Goal: Task Accomplishment & Management: Manage account settings

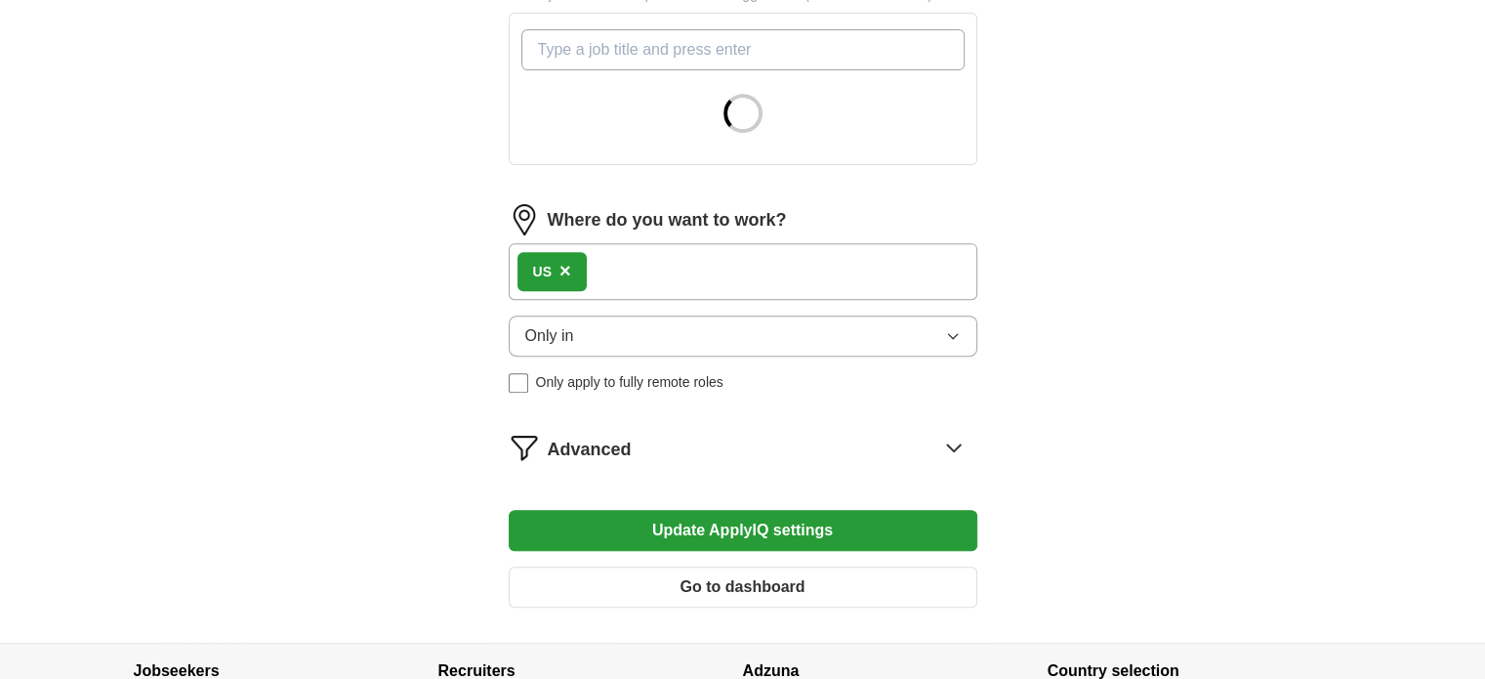
scroll to position [711, 0]
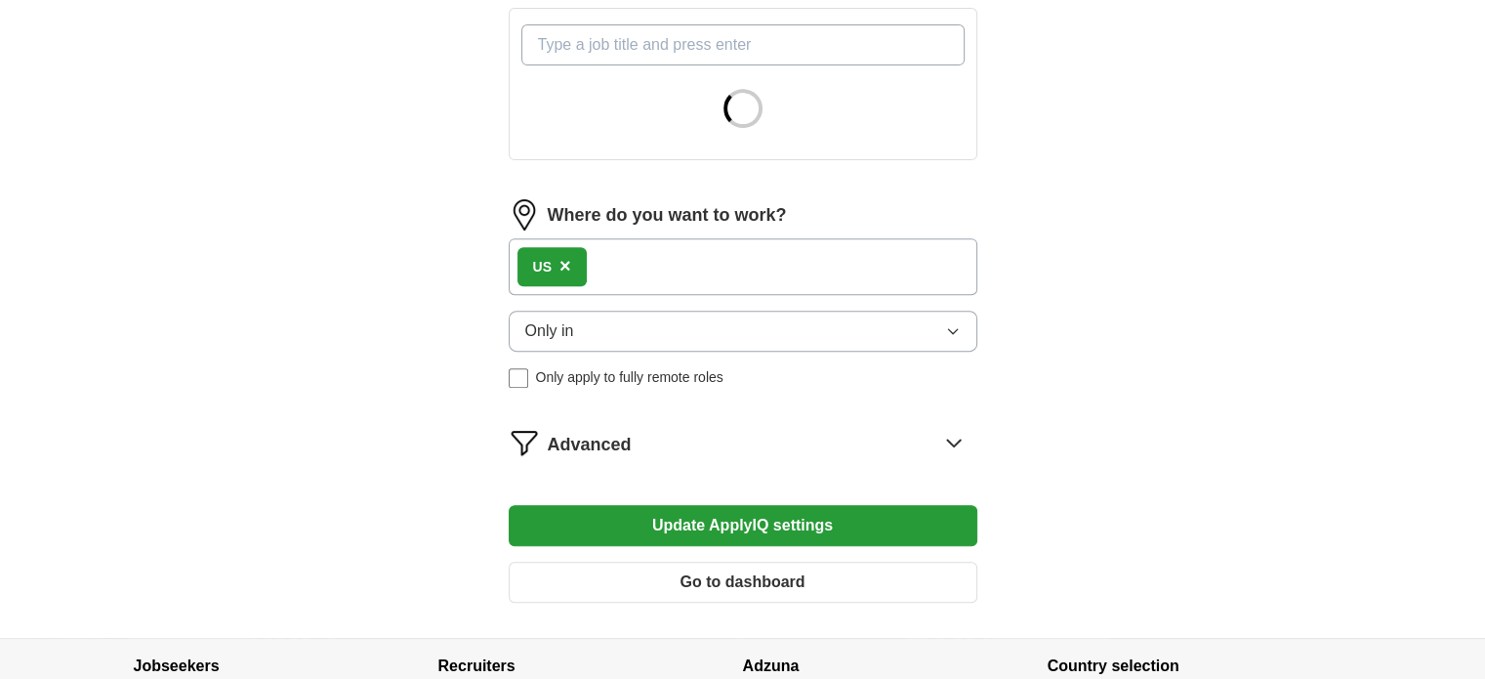
click at [609, 327] on button "Only in" at bounding box center [743, 331] width 469 height 41
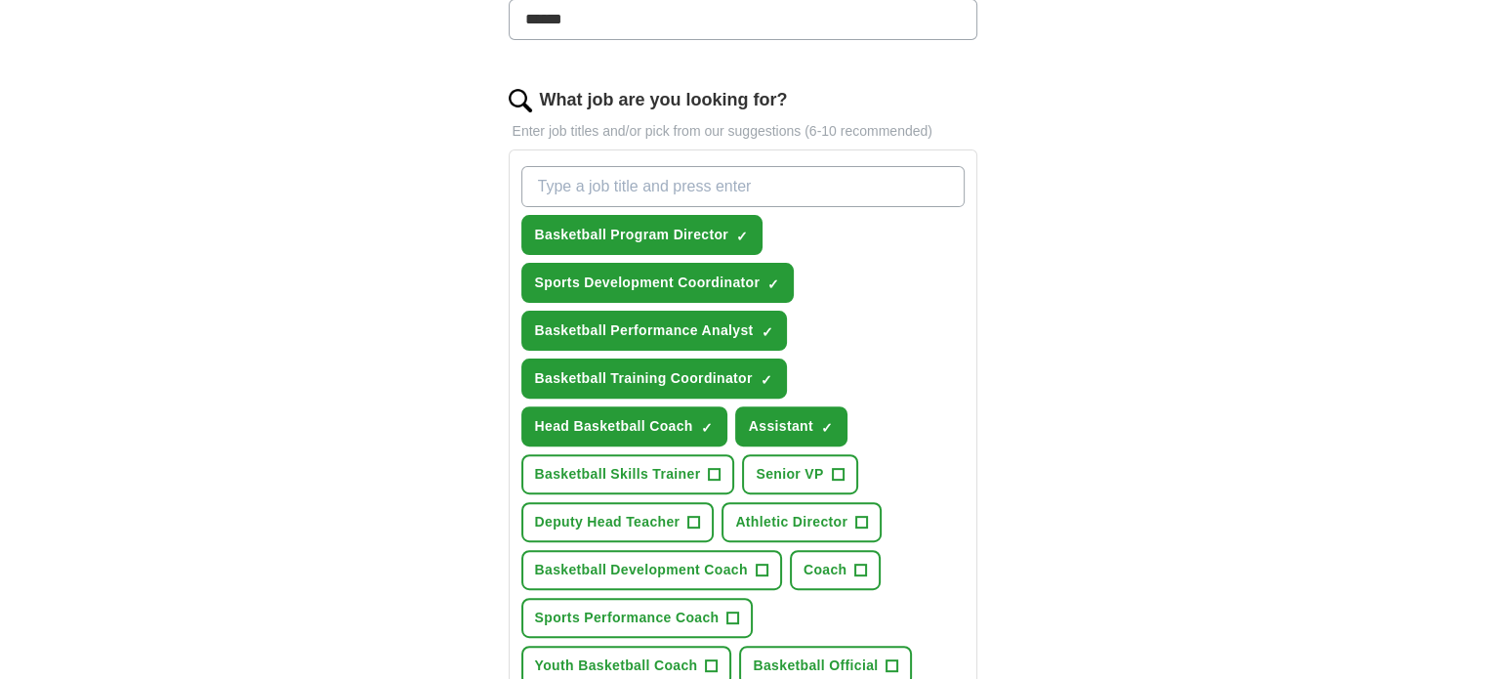
scroll to position [574, 0]
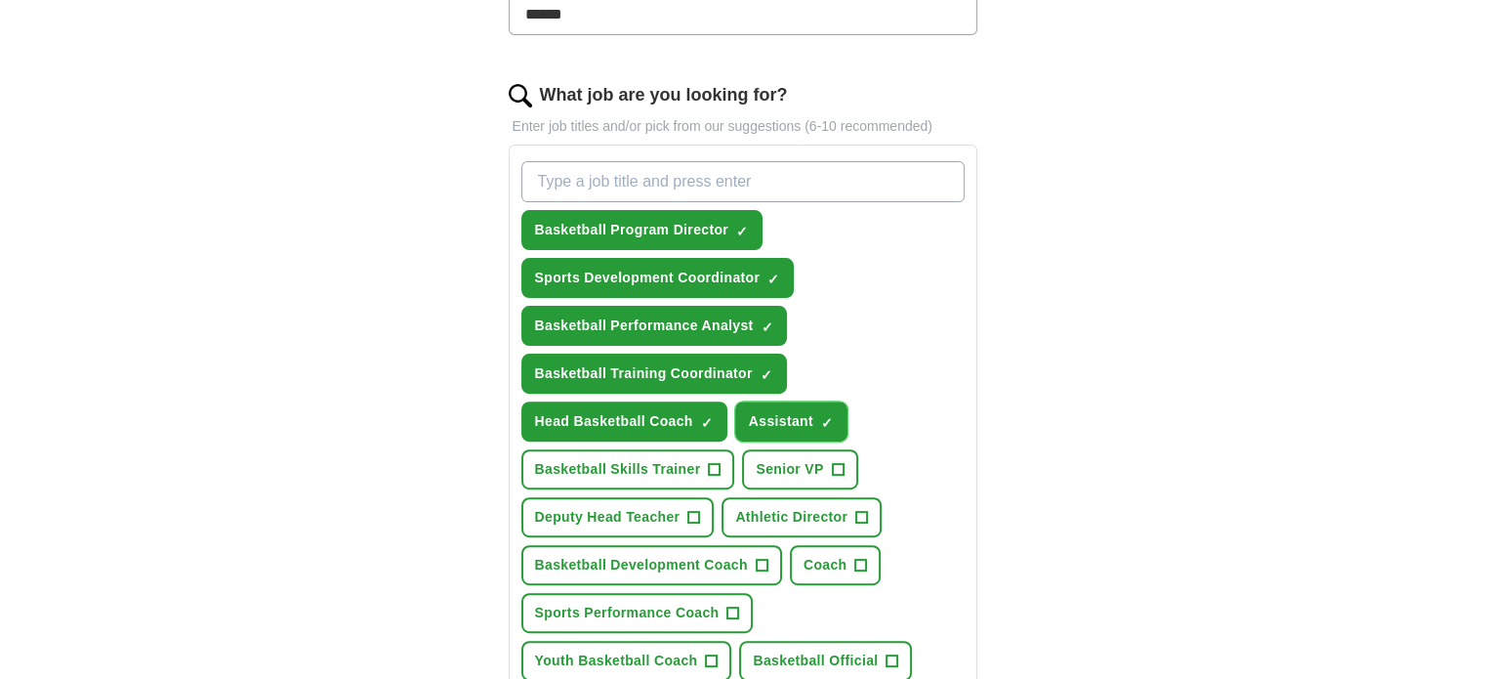
click at [0, 0] on span "×" at bounding box center [0, 0] width 0 height 0
click at [713, 413] on button "Head Basketball Coach ✓ ×" at bounding box center [625, 421] width 206 height 40
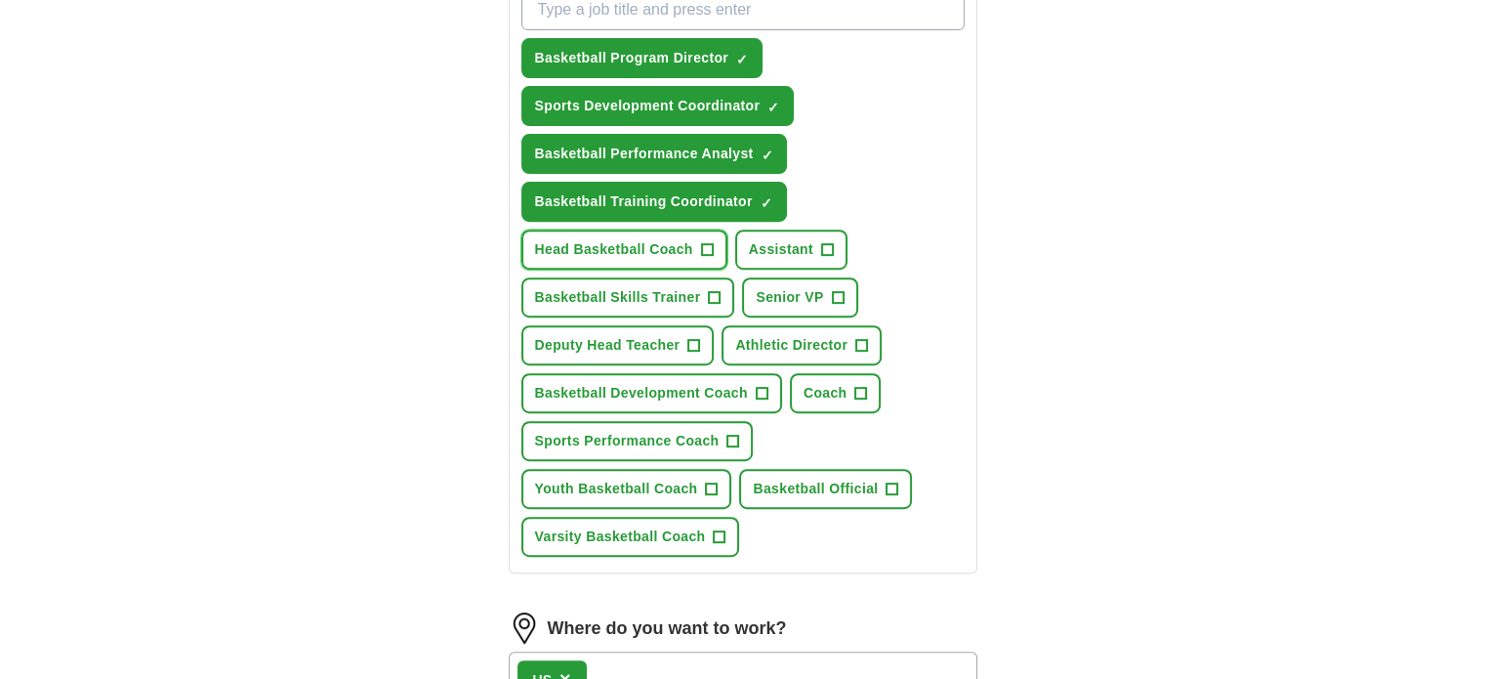
scroll to position [763, 0]
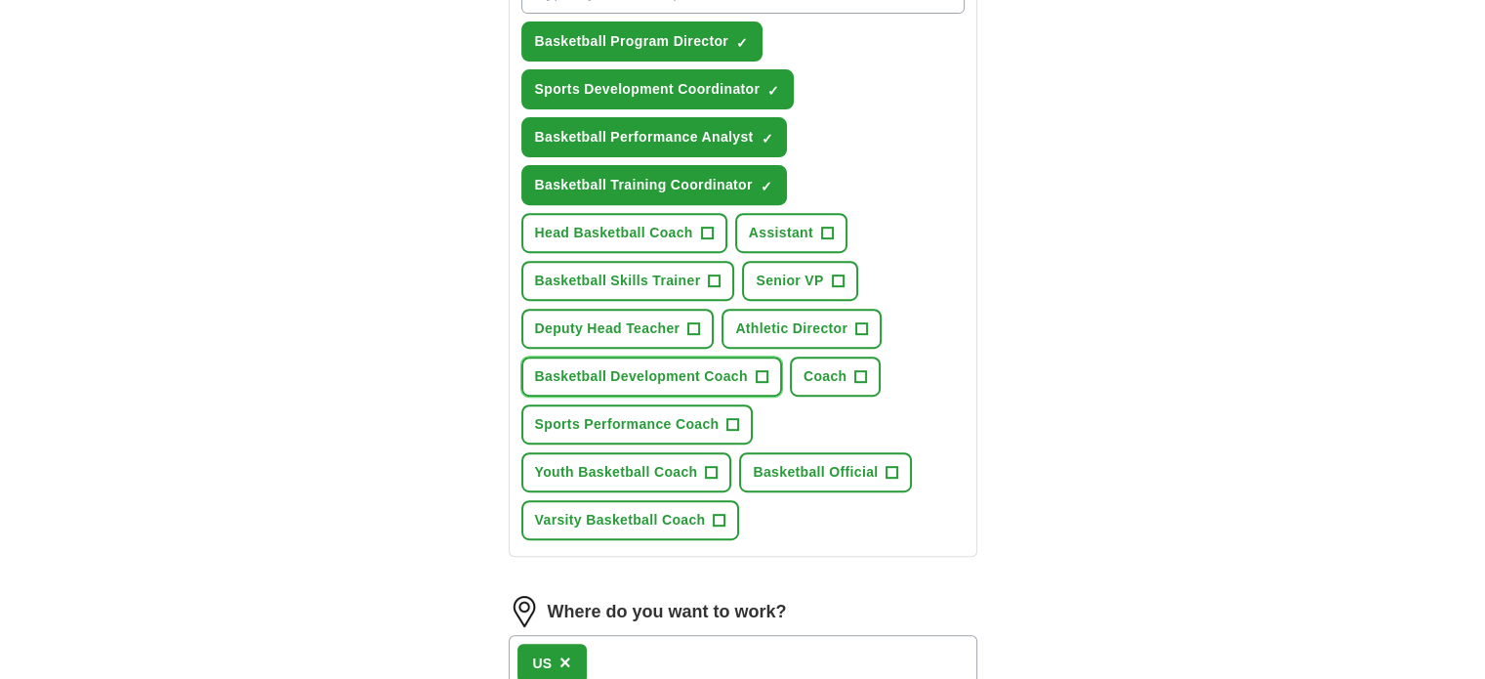
click at [759, 369] on span "+" at bounding box center [762, 377] width 12 height 16
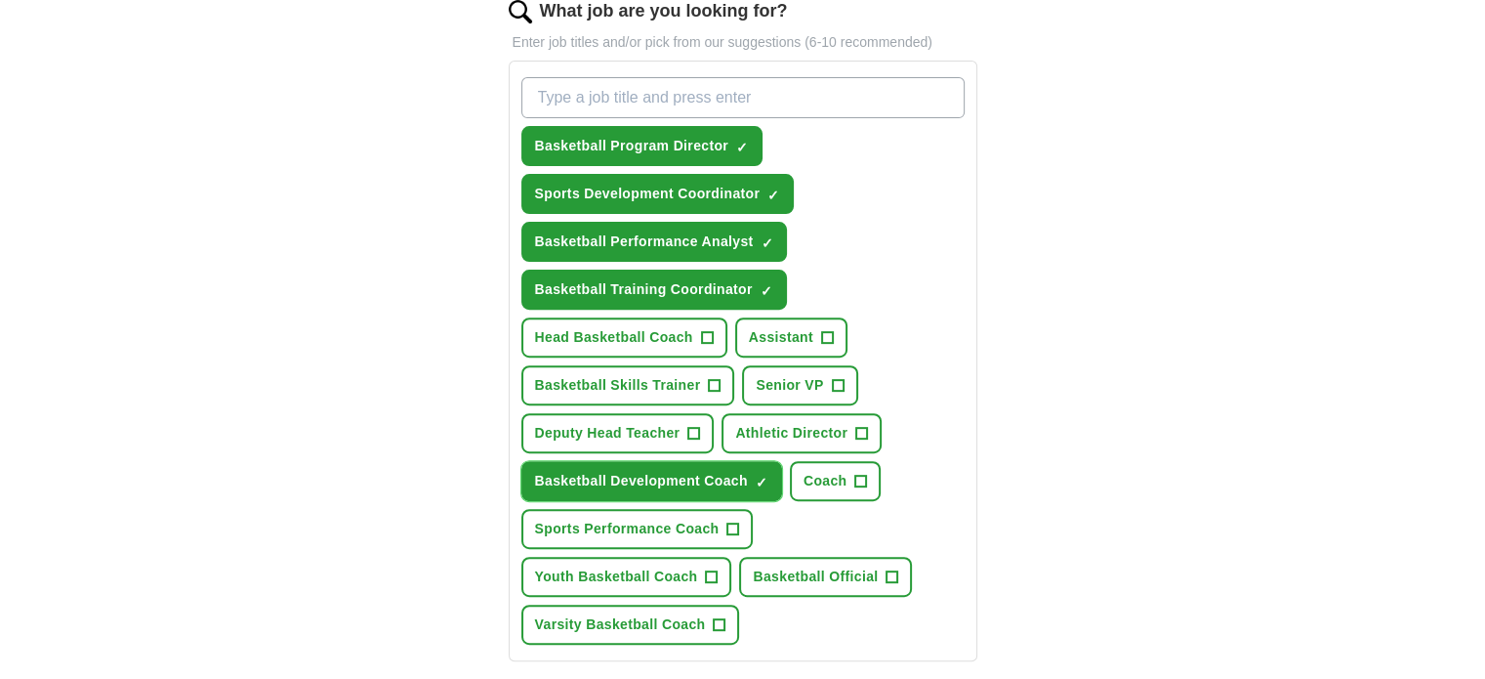
scroll to position [652, 0]
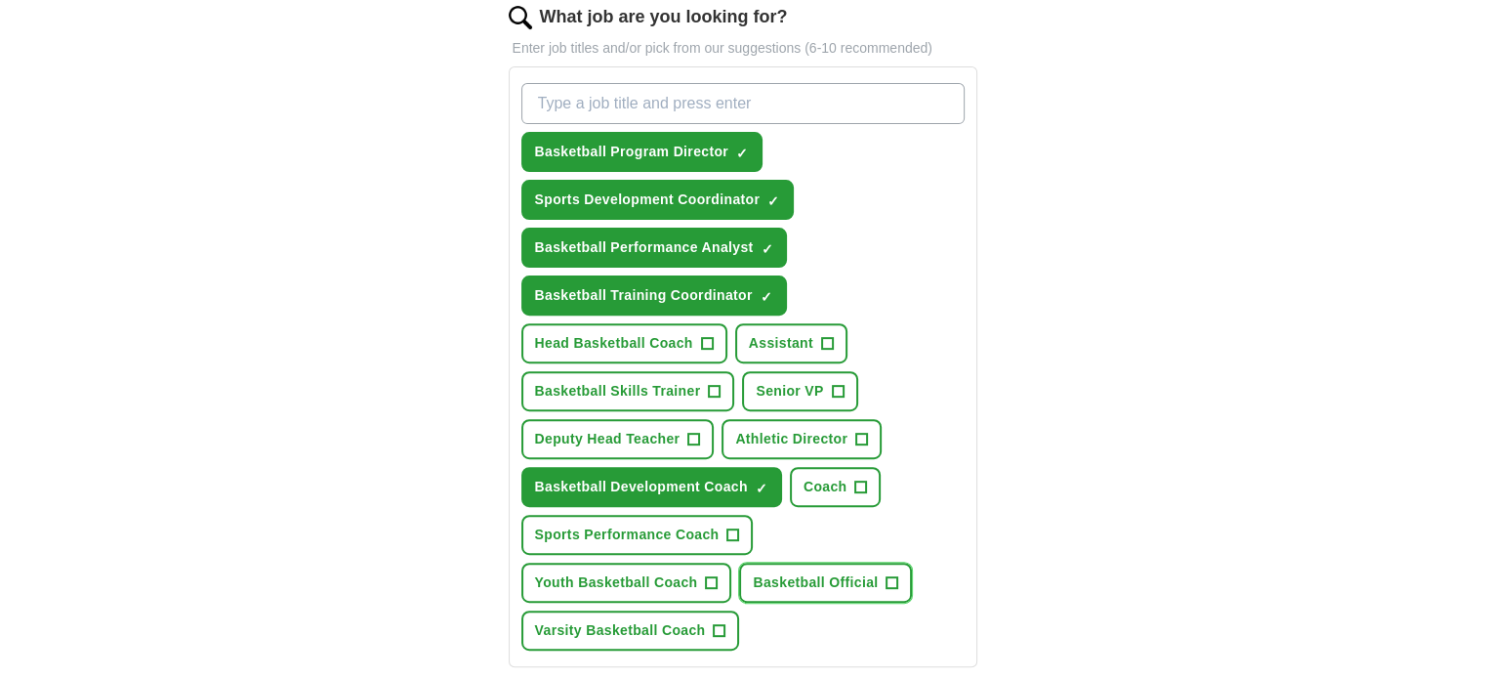
click at [793, 572] on span "Basketball Official" at bounding box center [815, 582] width 125 height 21
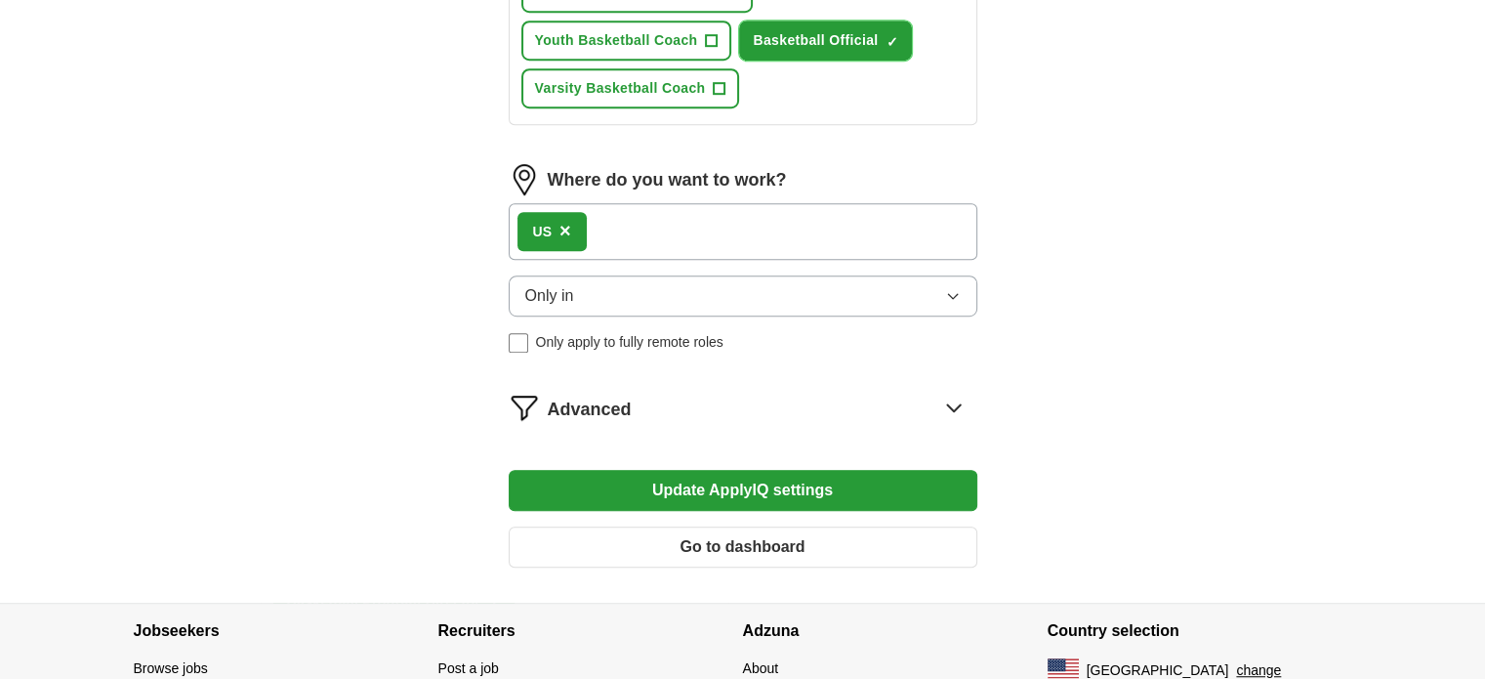
scroll to position [1210, 0]
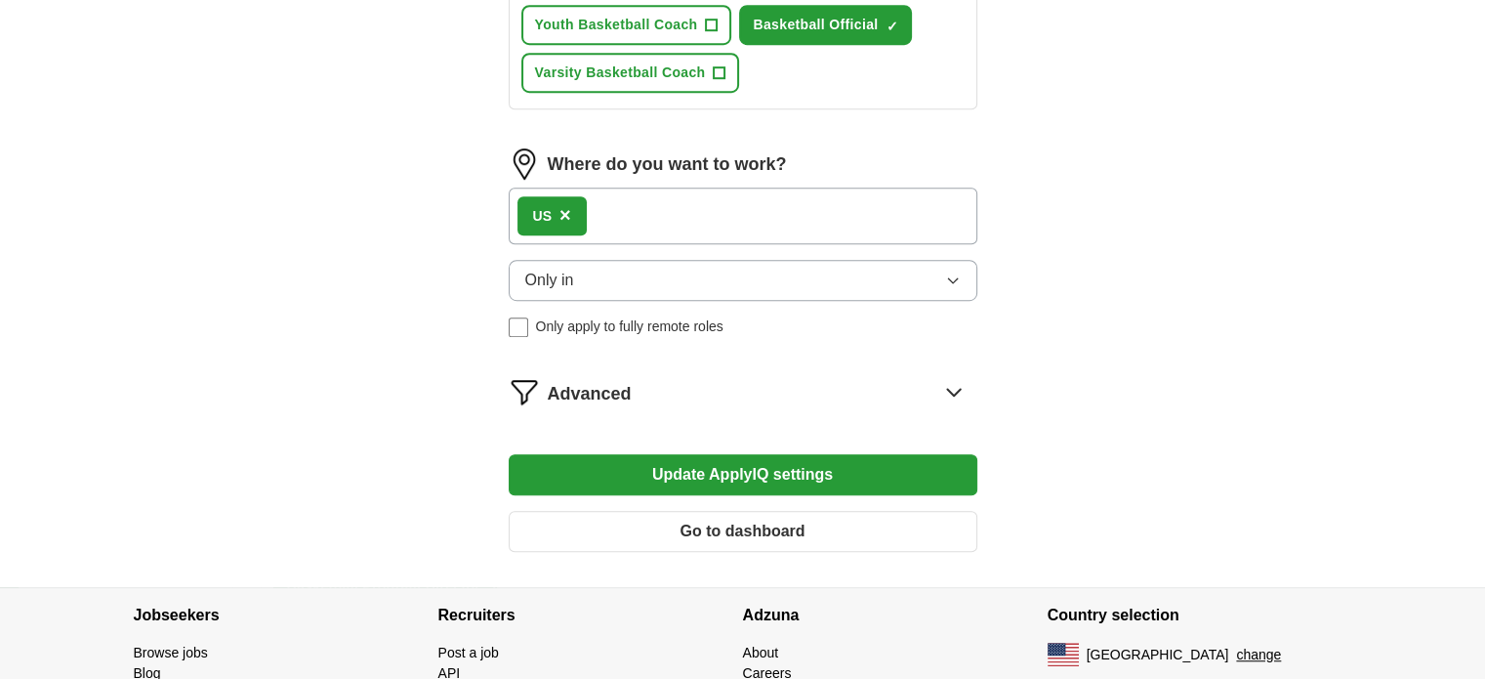
click at [908, 212] on div "US ×" at bounding box center [743, 216] width 469 height 57
click at [705, 211] on div "US ×" at bounding box center [743, 216] width 469 height 57
click at [654, 203] on div "US ×" at bounding box center [743, 216] width 469 height 57
click at [803, 284] on button "Only in" at bounding box center [743, 280] width 469 height 41
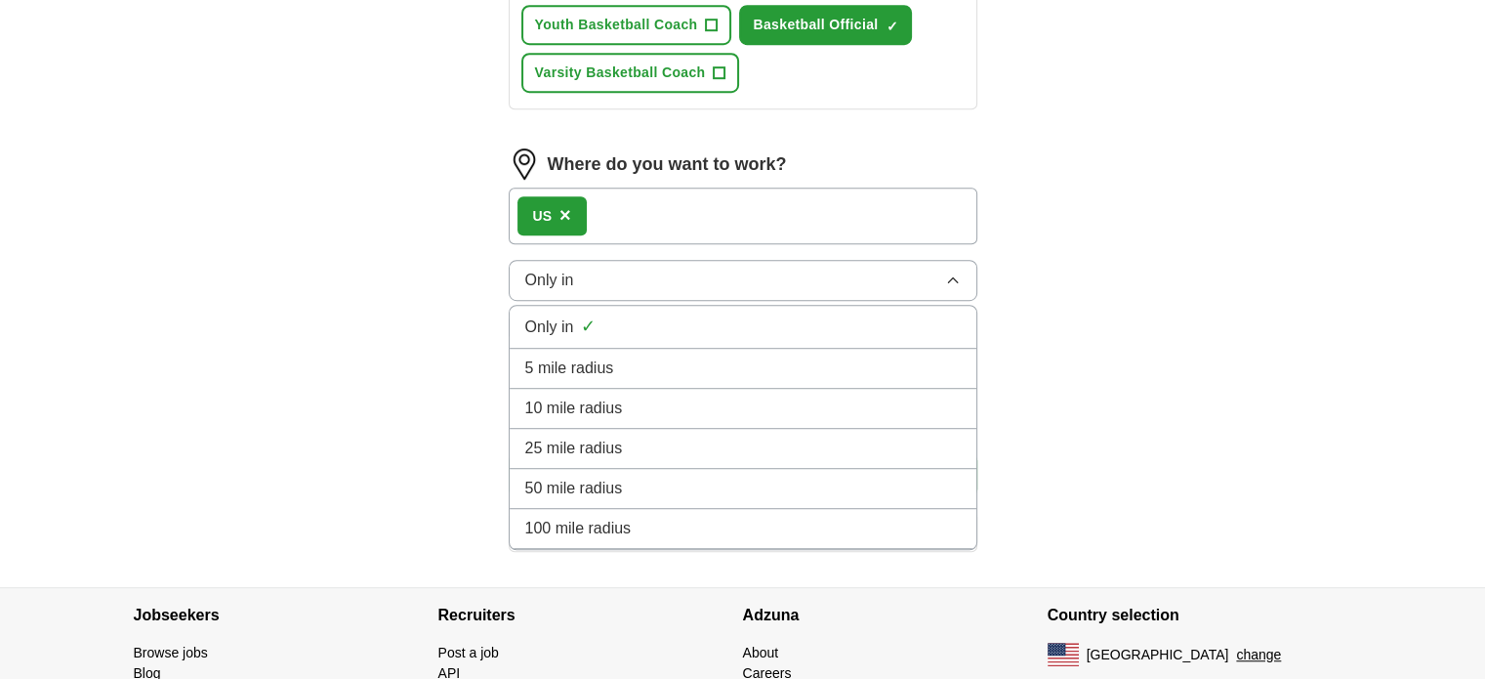
click at [809, 211] on div "US ×" at bounding box center [743, 216] width 469 height 57
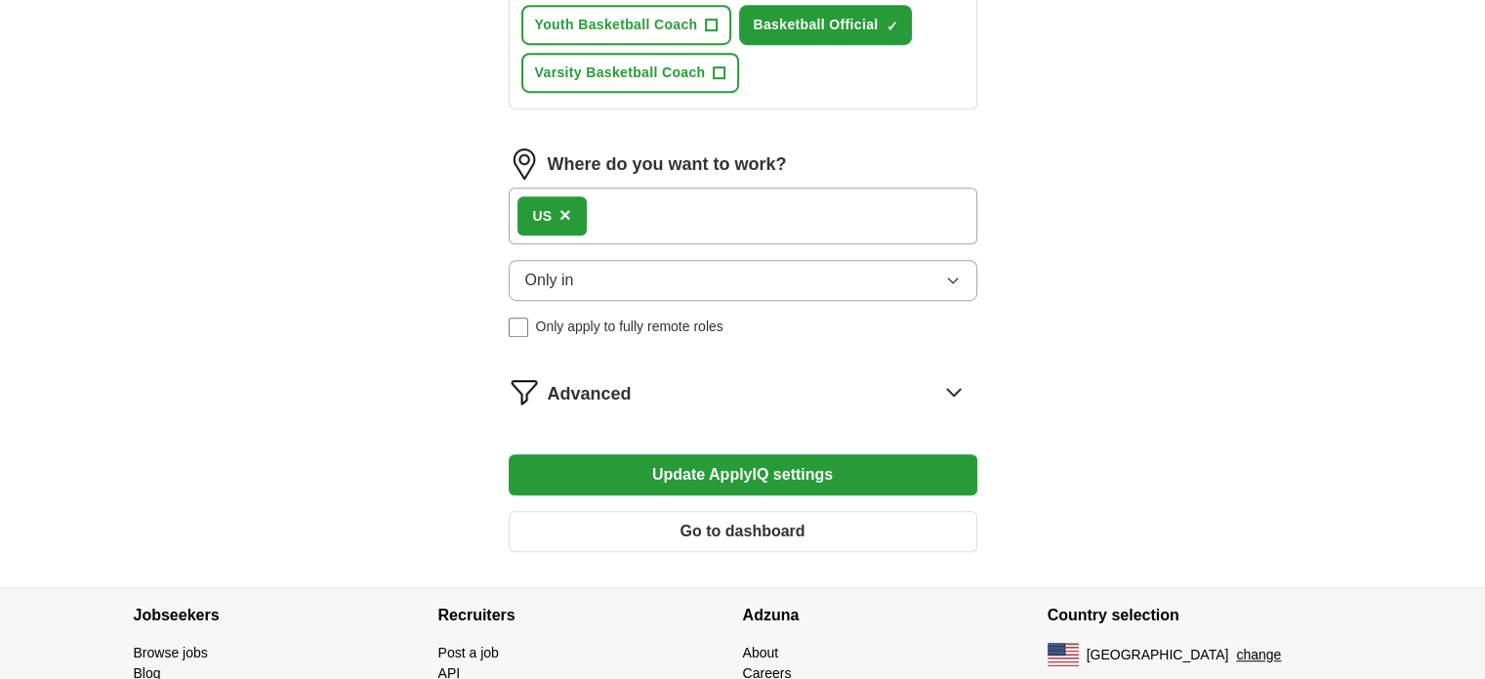
click at [564, 204] on span "×" at bounding box center [566, 214] width 12 height 21
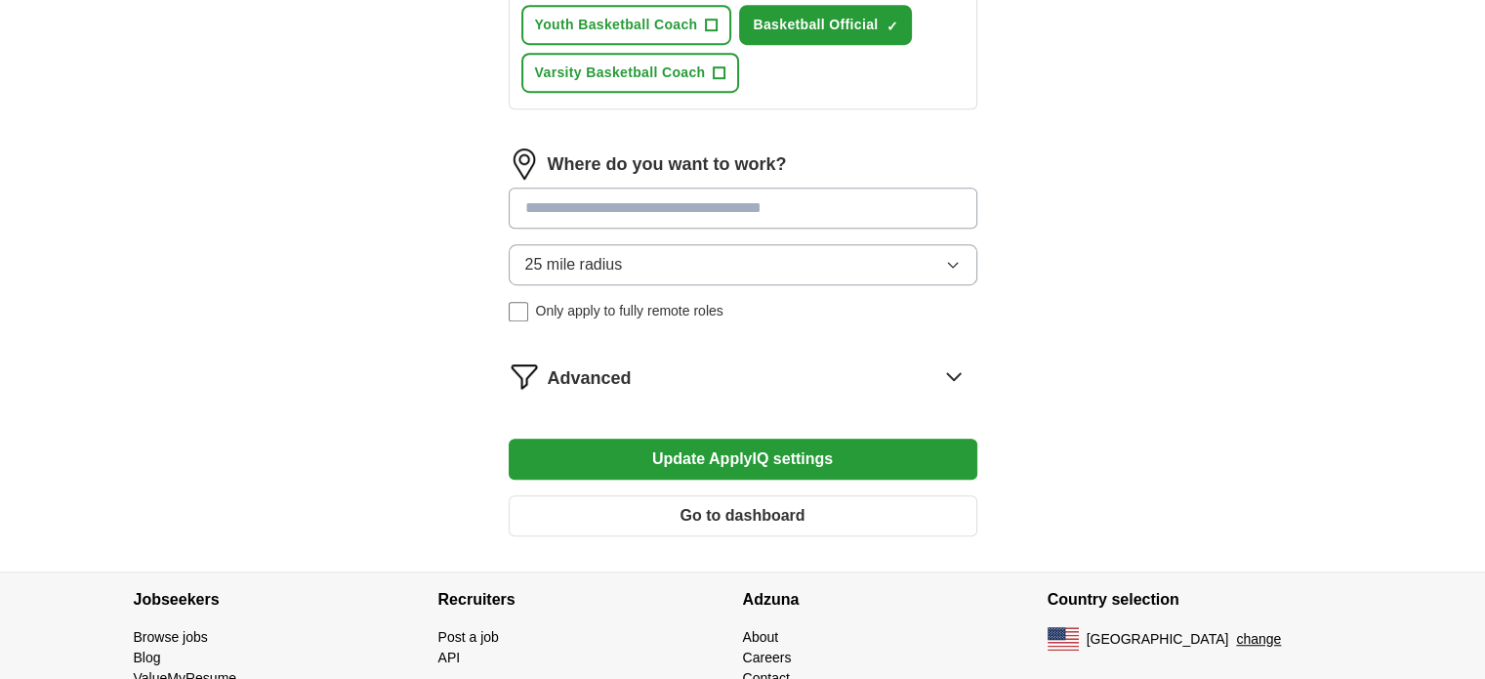
click at [857, 198] on input at bounding box center [743, 208] width 469 height 41
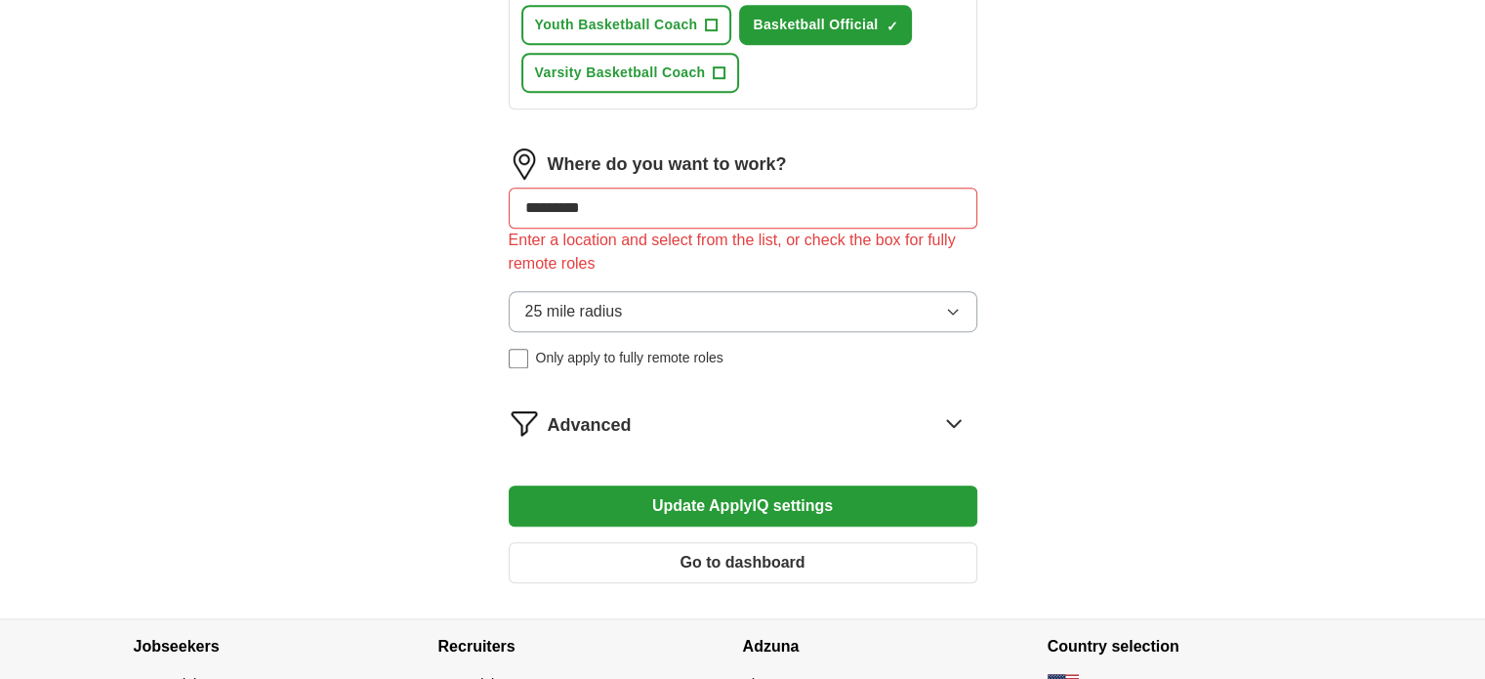
click at [953, 256] on div "Where do you want to work? ********* Enter a location and select from the list,…" at bounding box center [743, 265] width 469 height 235
click at [812, 197] on input "*********" at bounding box center [743, 208] width 469 height 41
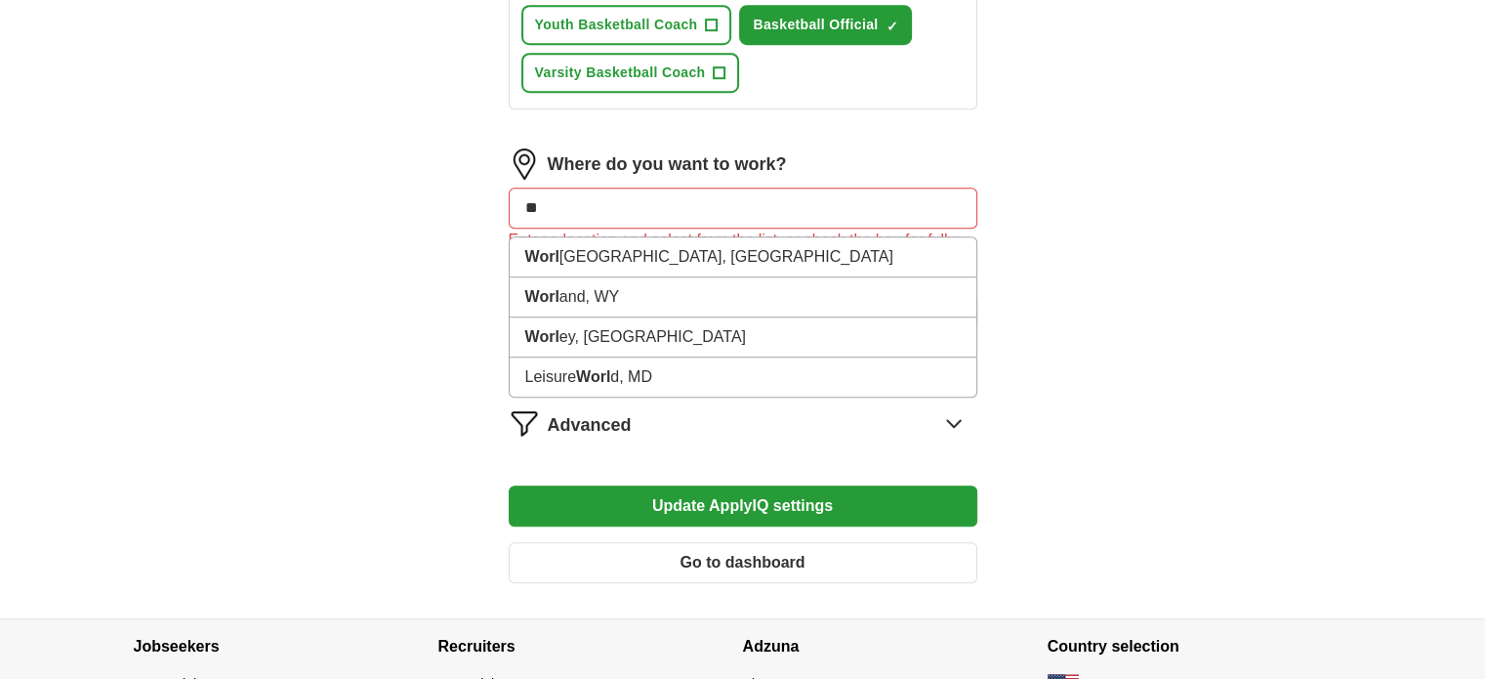
type input "*"
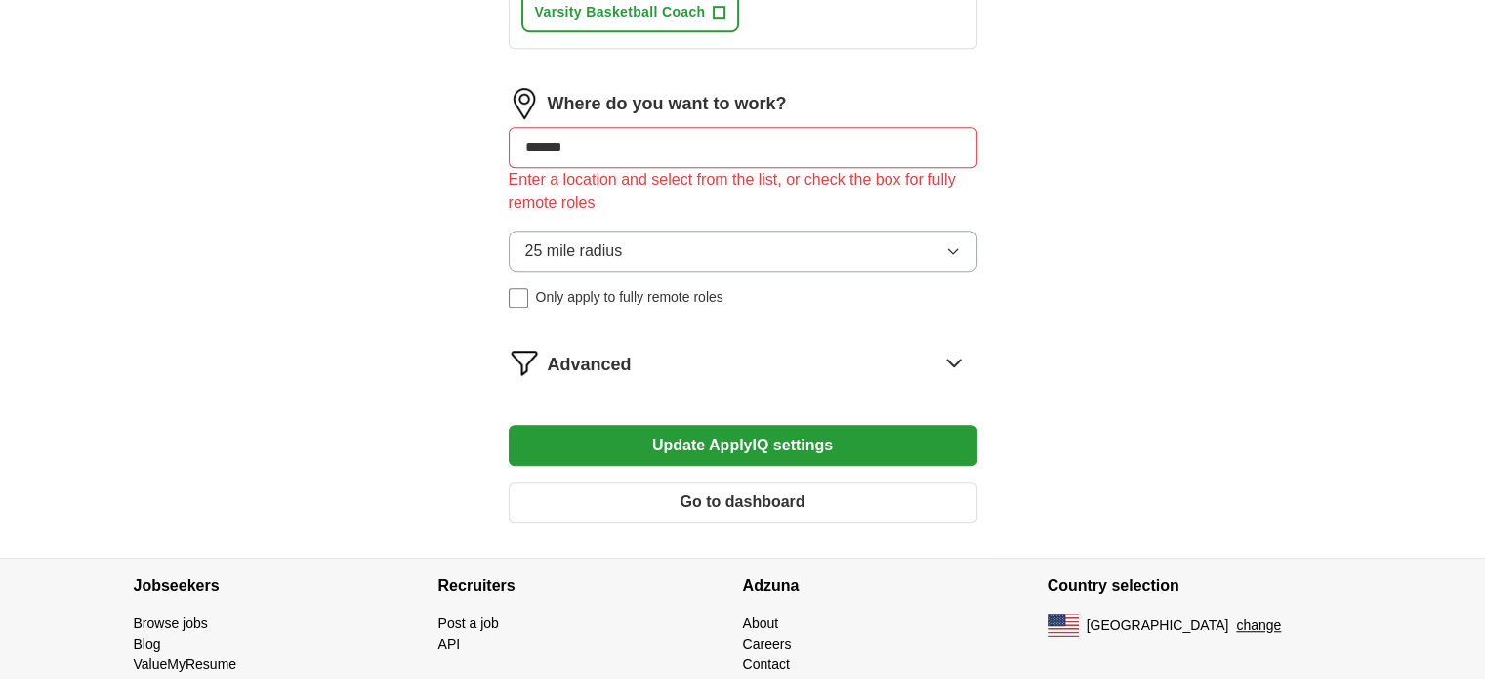
scroll to position [1274, 0]
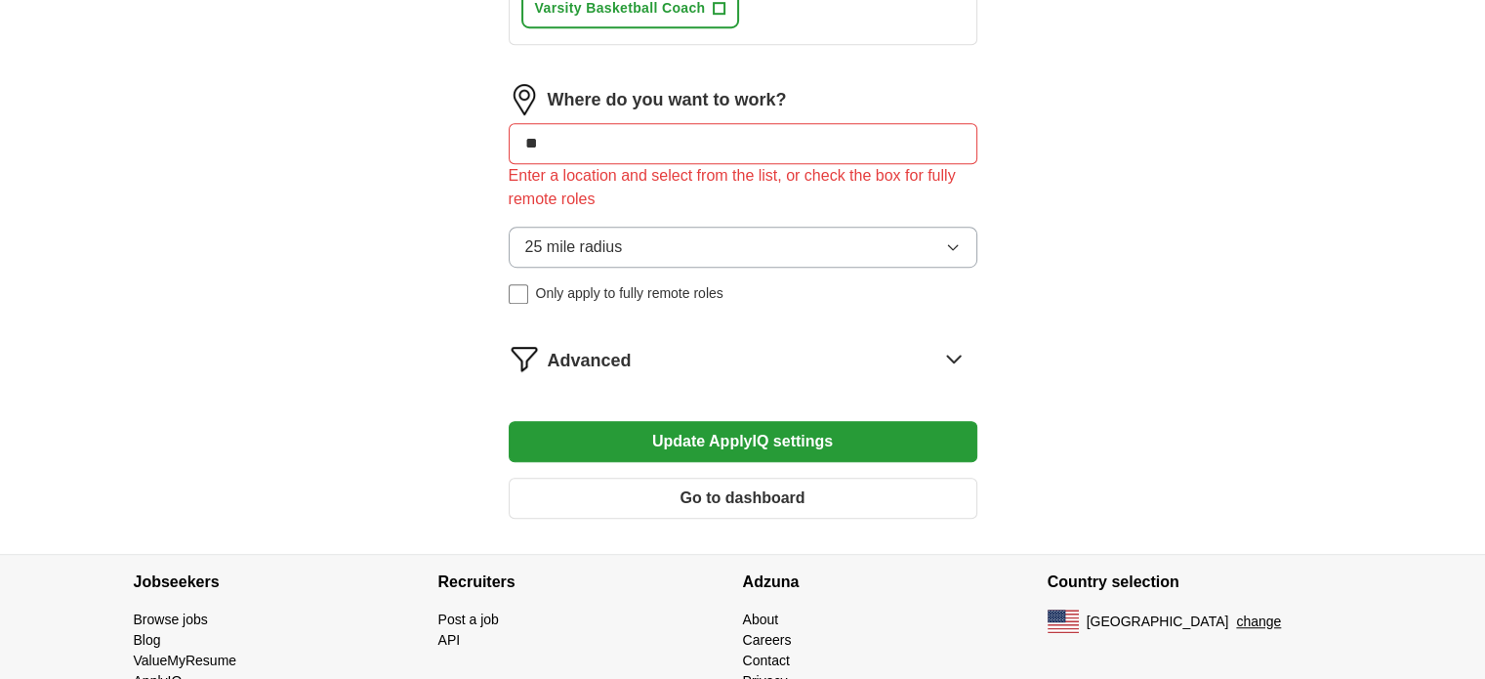
type input "*"
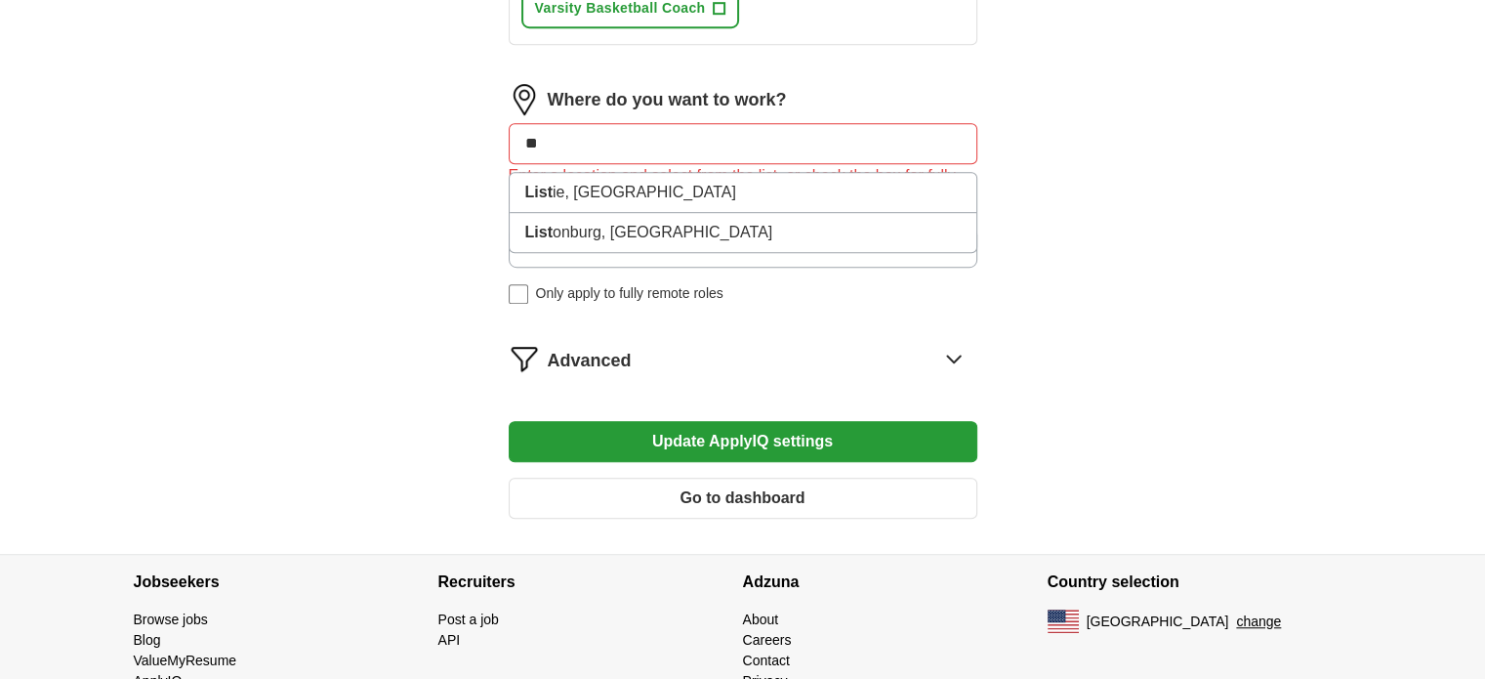
type input "*"
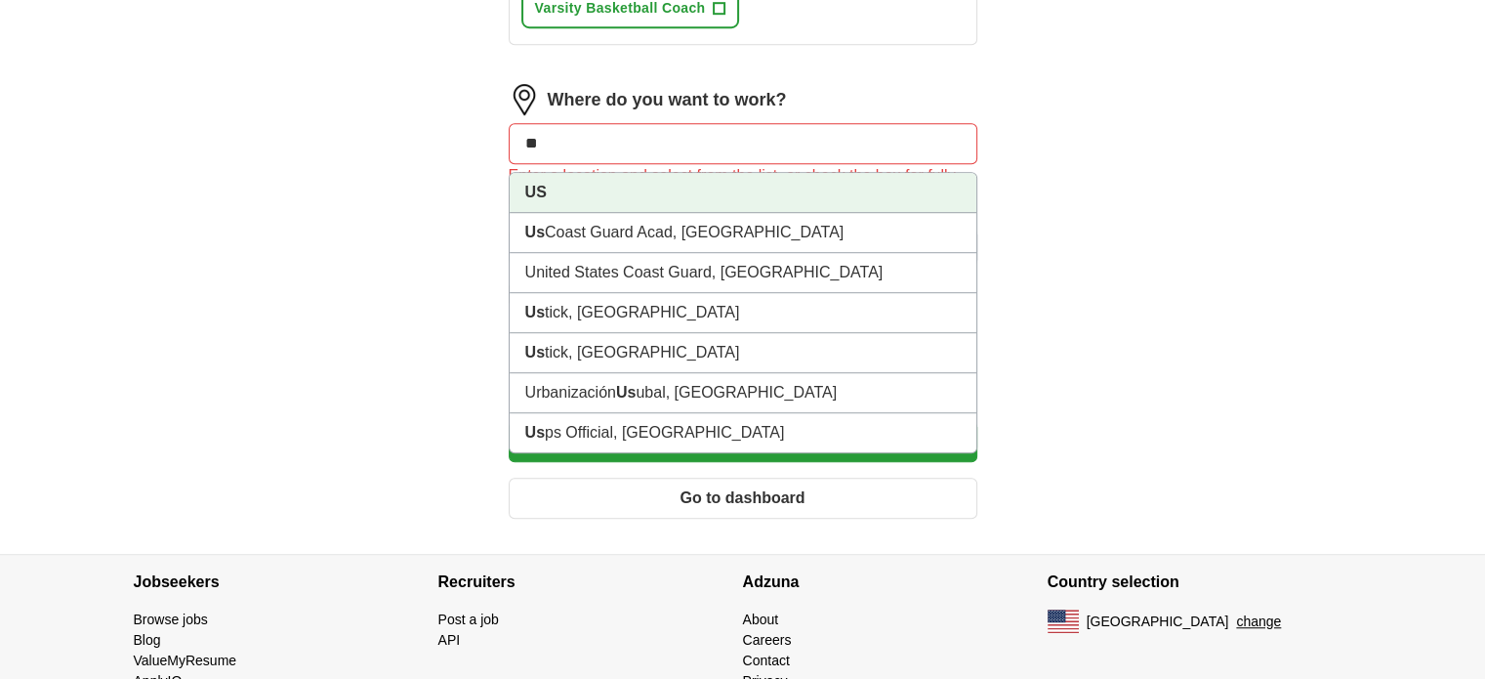
click at [652, 183] on li "US" at bounding box center [743, 193] width 467 height 40
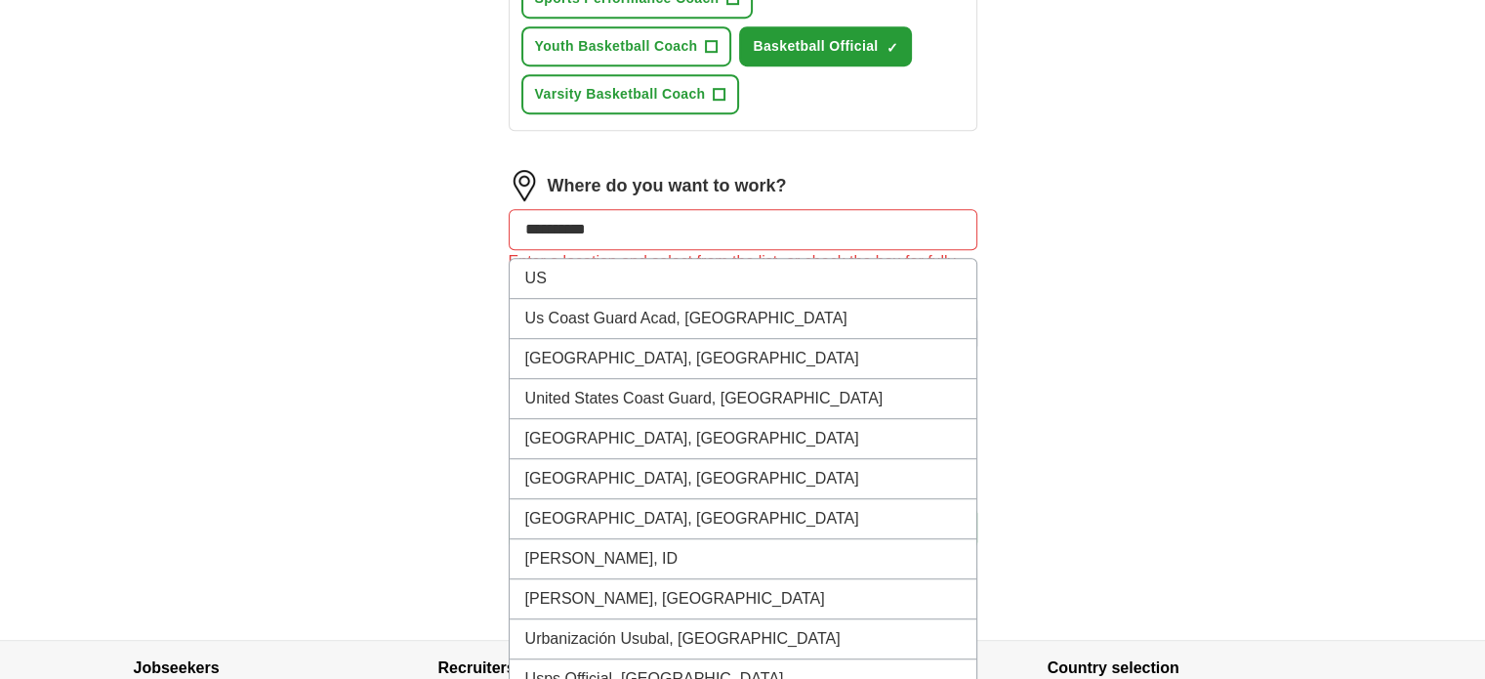
scroll to position [1186, 0]
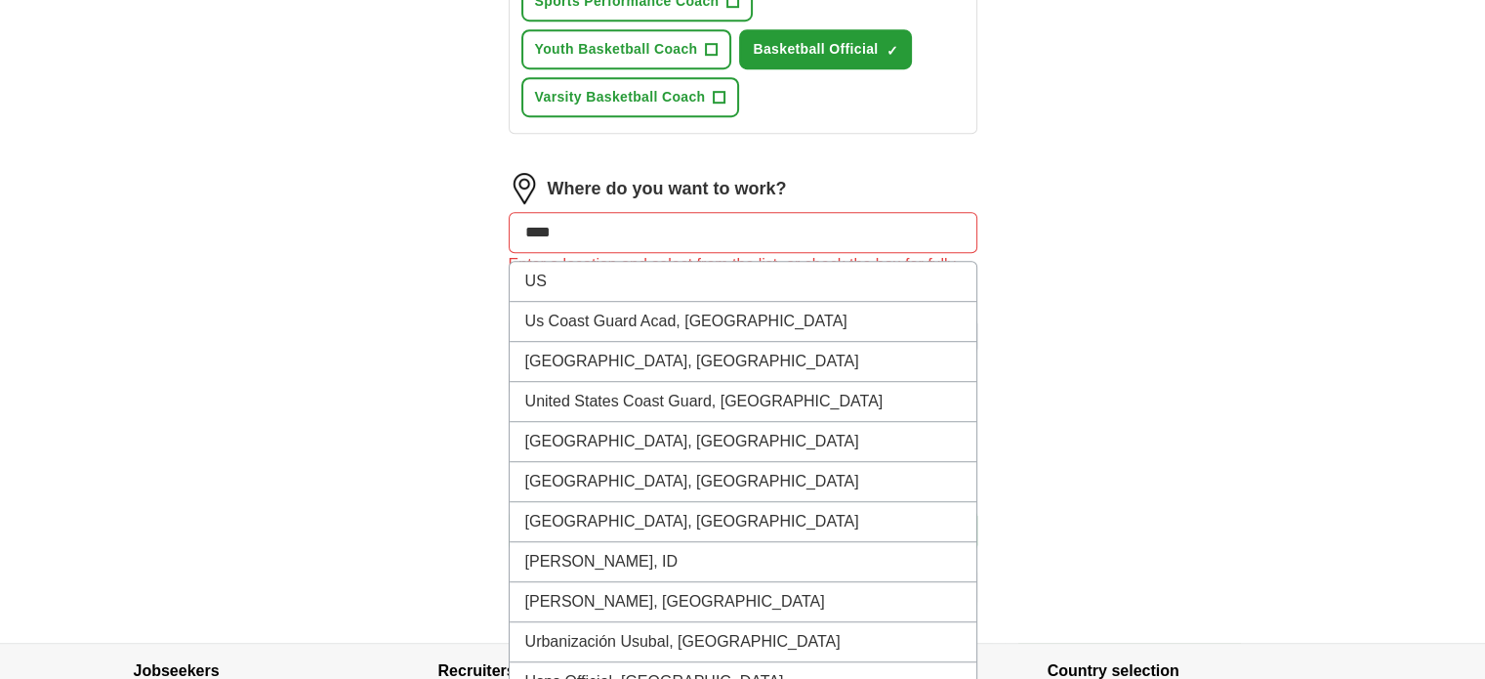
type input "**"
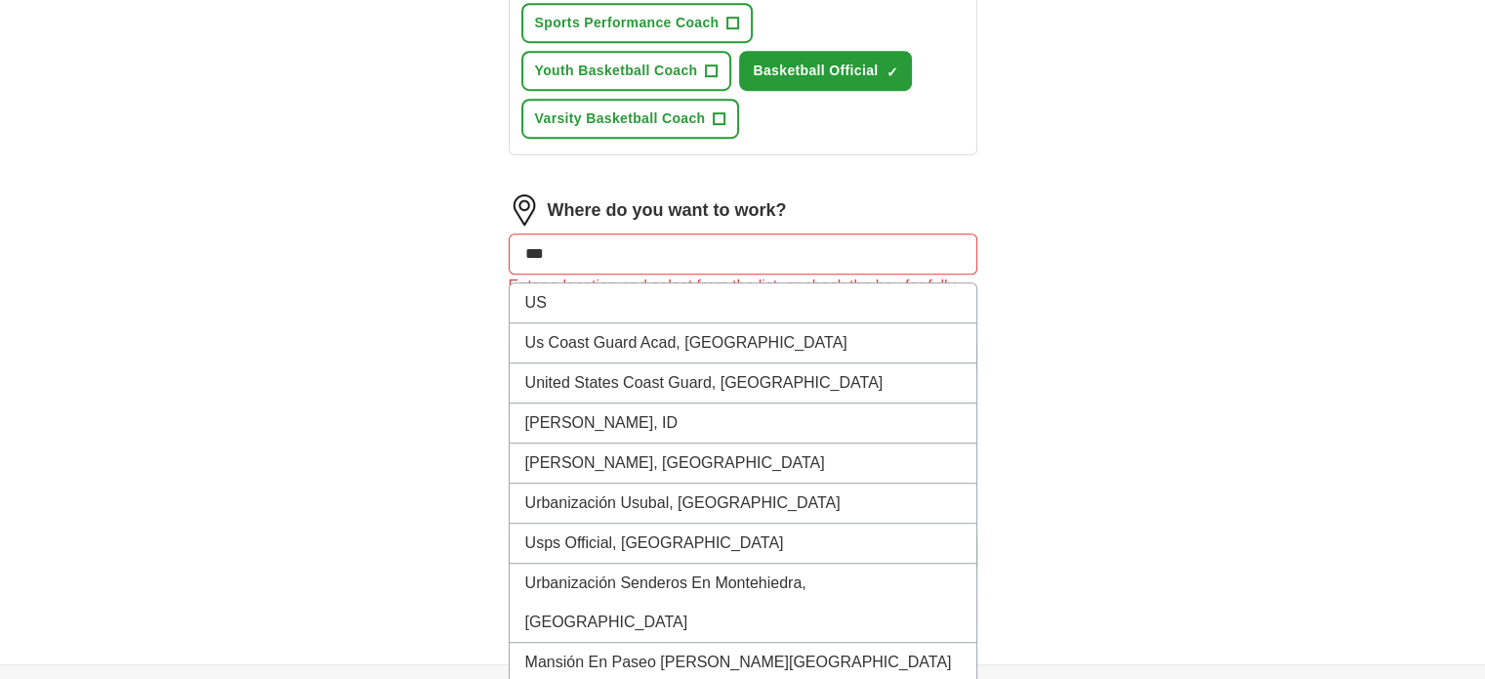
scroll to position [1166, 0]
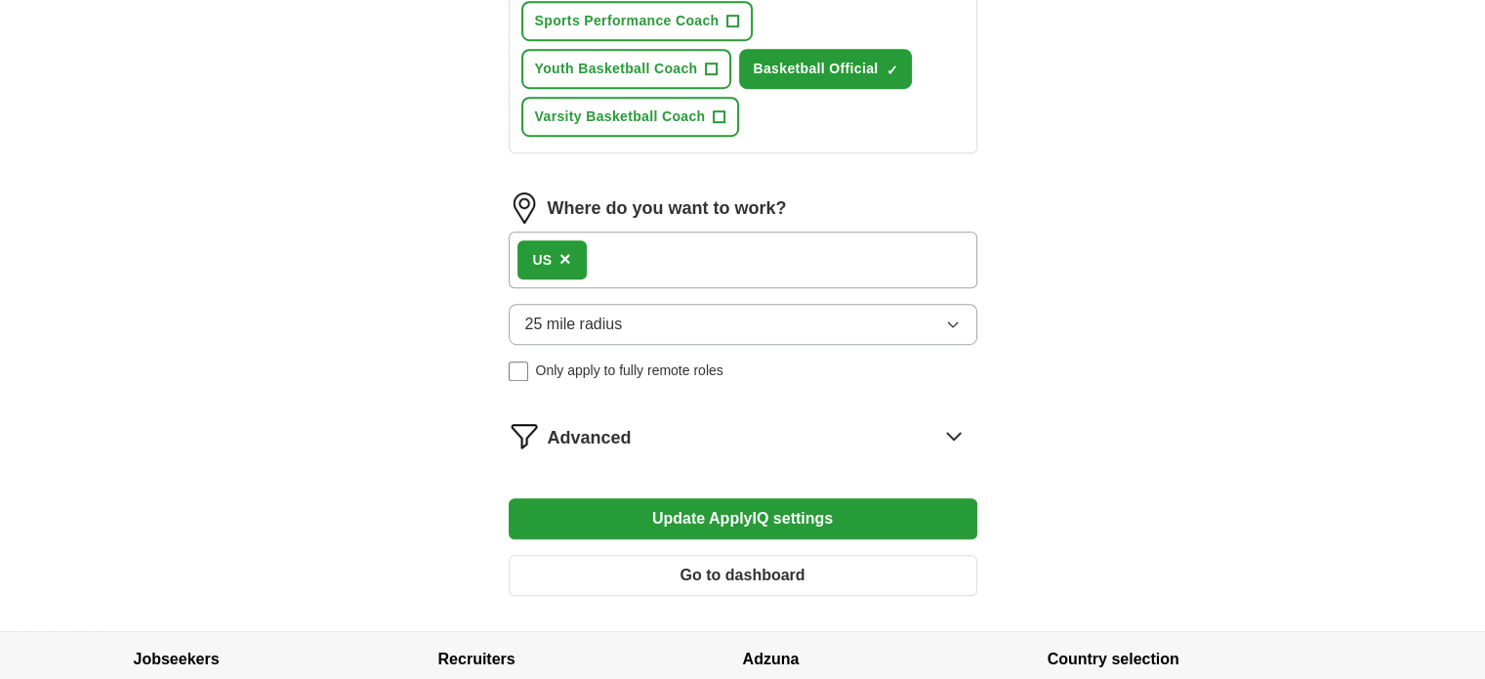
click at [728, 254] on div "US ×" at bounding box center [743, 259] width 469 height 57
click at [566, 249] on span "×" at bounding box center [566, 258] width 12 height 21
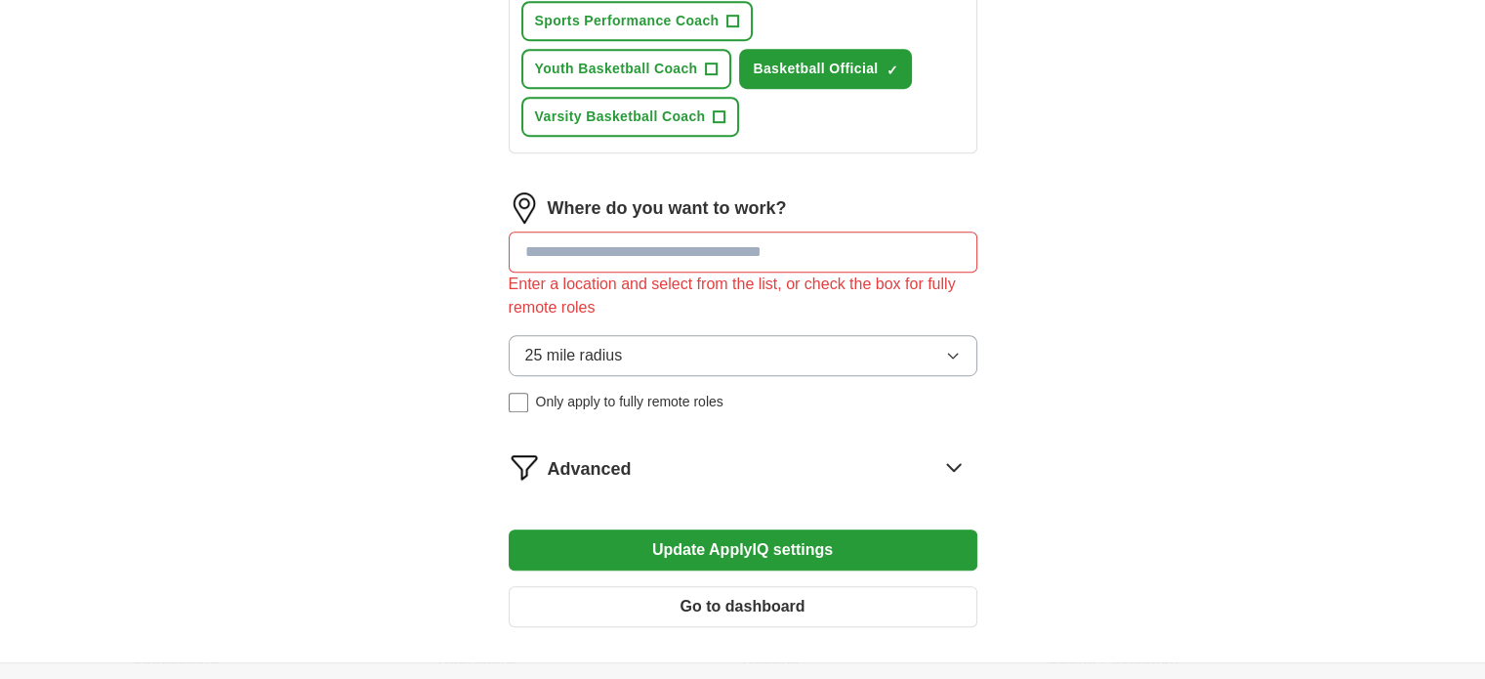
click at [578, 256] on input at bounding box center [743, 251] width 469 height 41
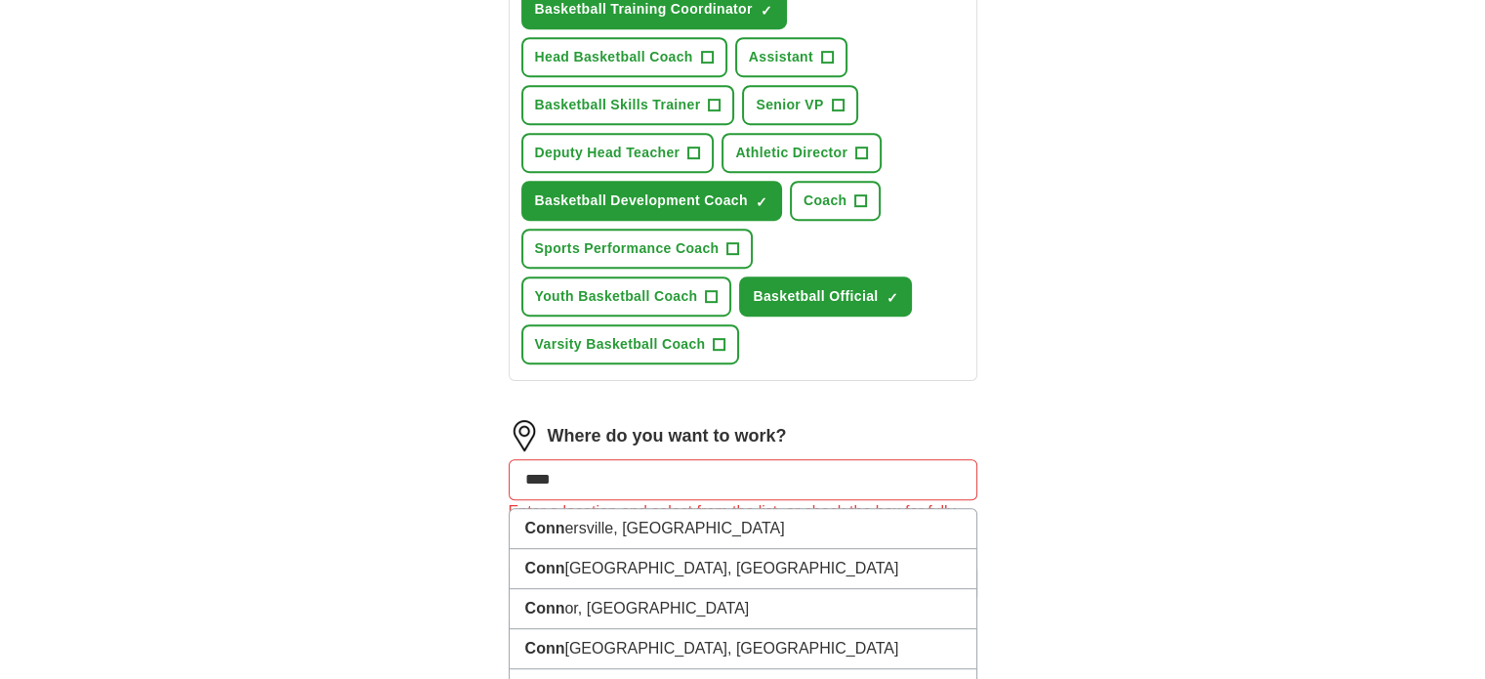
scroll to position [955, 0]
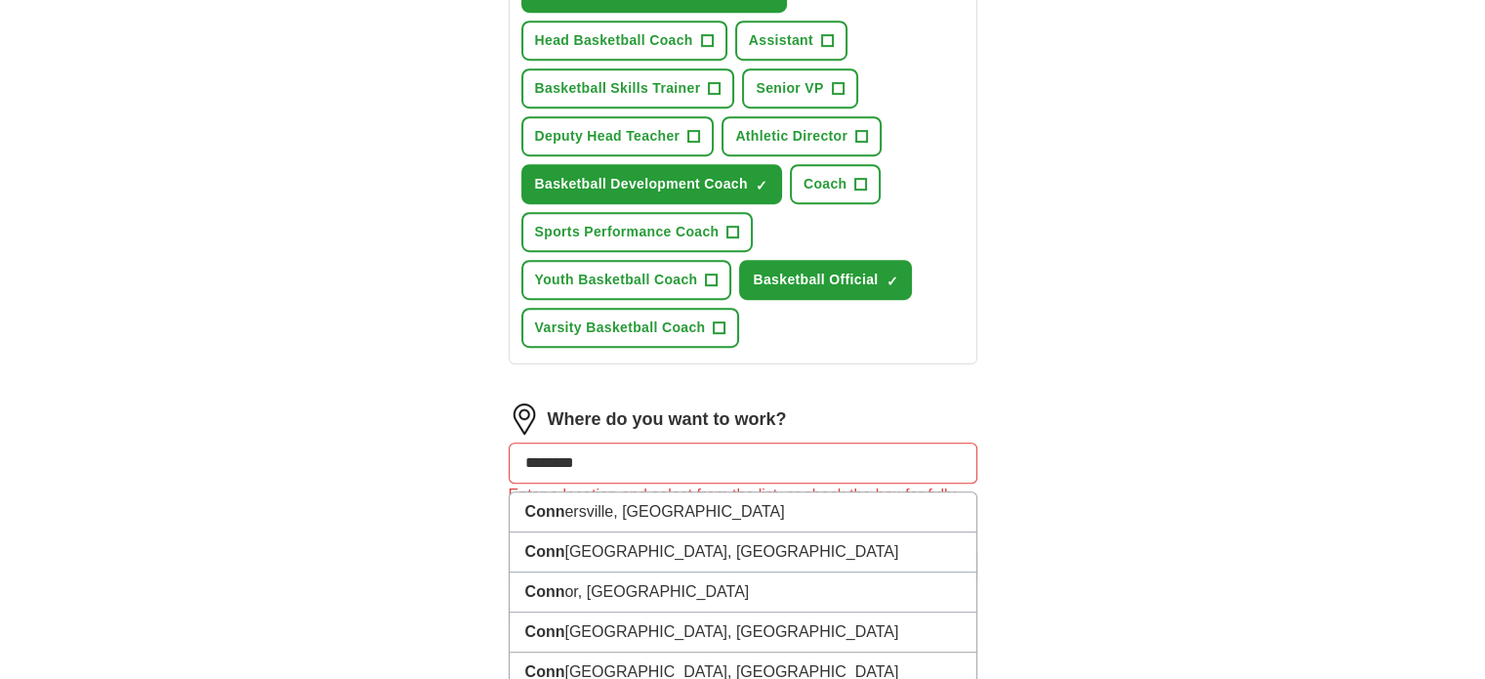
type input "*********"
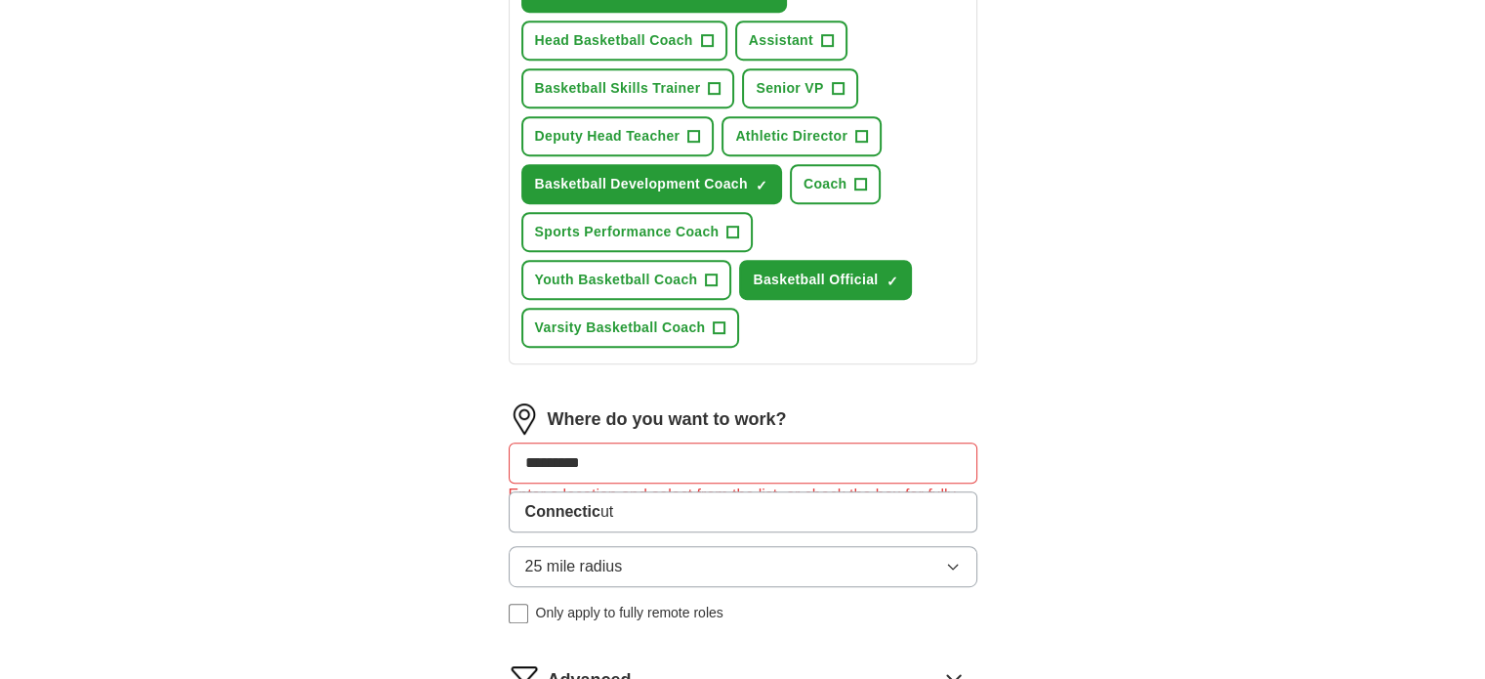
click at [728, 509] on li "Connectic ut" at bounding box center [743, 511] width 467 height 39
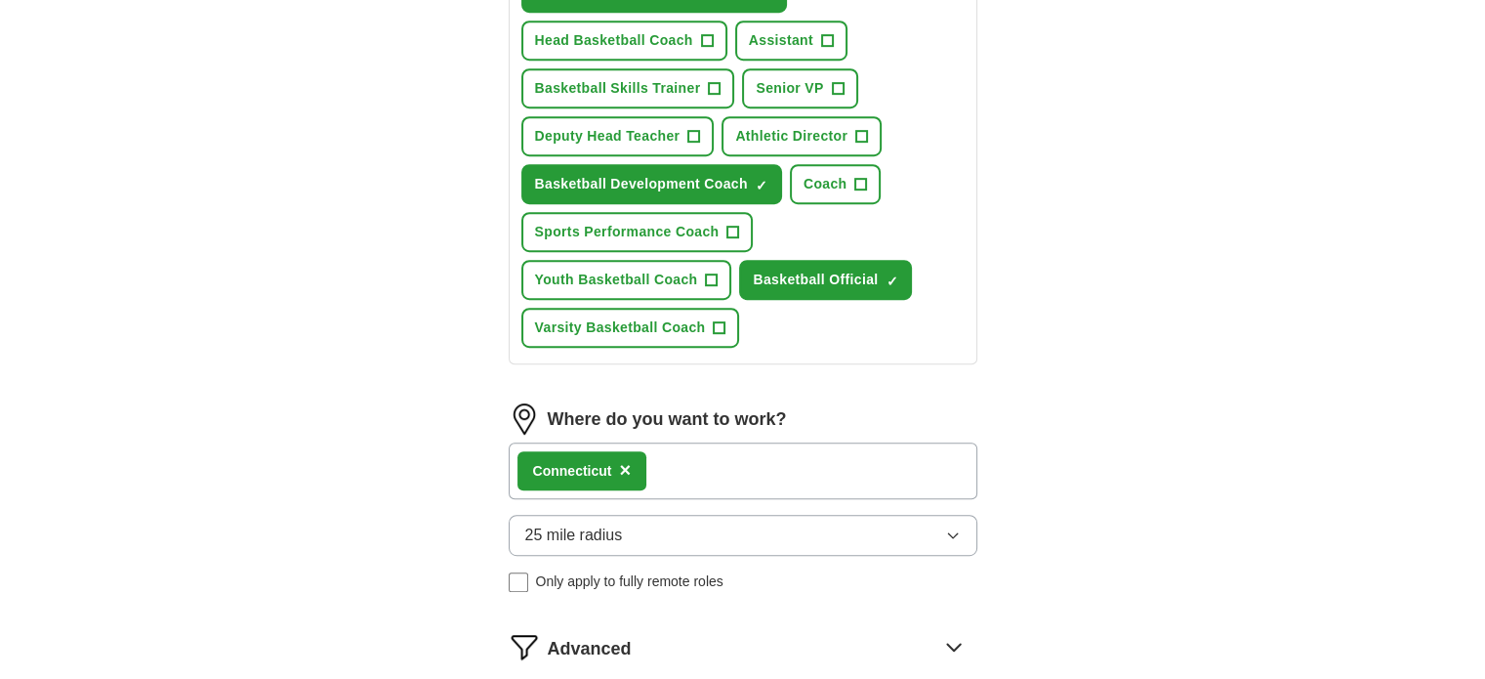
click at [739, 462] on div "Connectic ut ×" at bounding box center [743, 470] width 469 height 57
click at [713, 458] on div "Connectic ut ×" at bounding box center [743, 470] width 469 height 57
click at [631, 459] on span "×" at bounding box center [625, 469] width 12 height 21
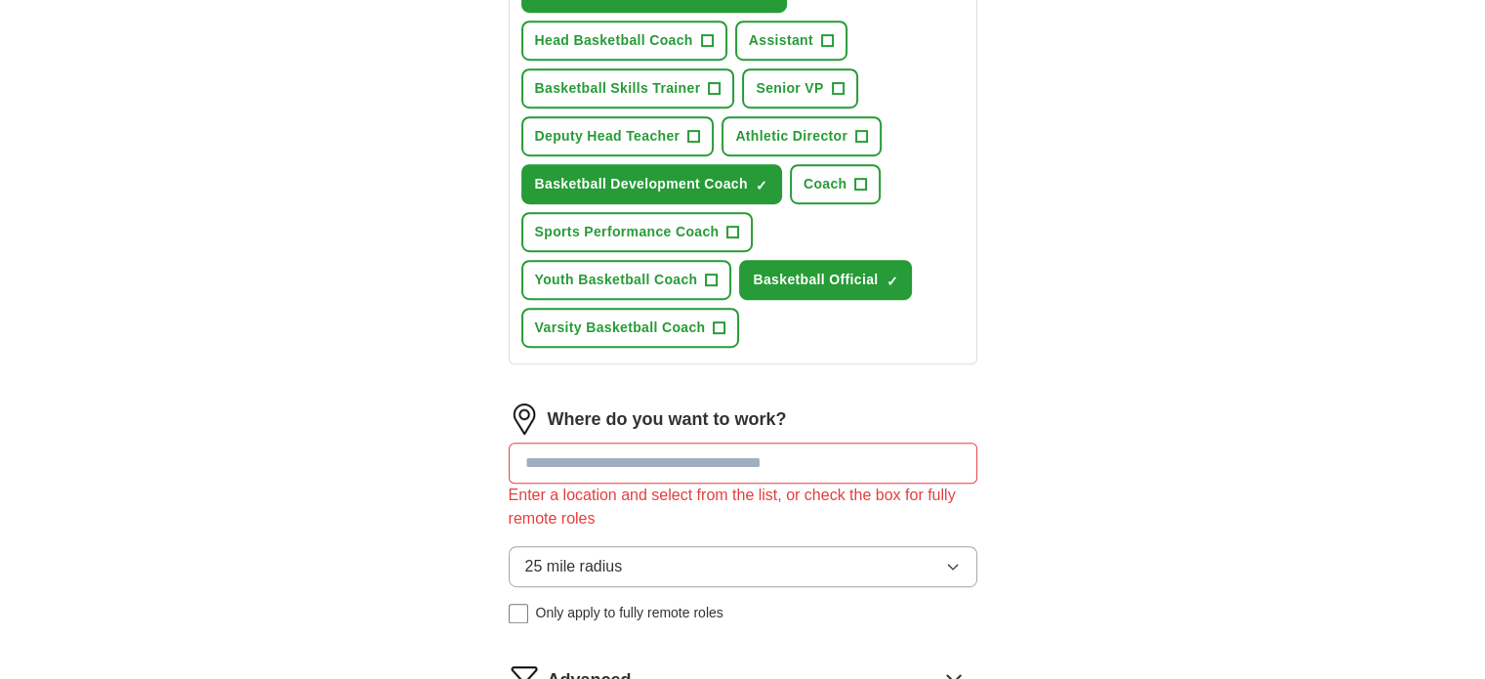
click at [680, 455] on input at bounding box center [743, 462] width 469 height 41
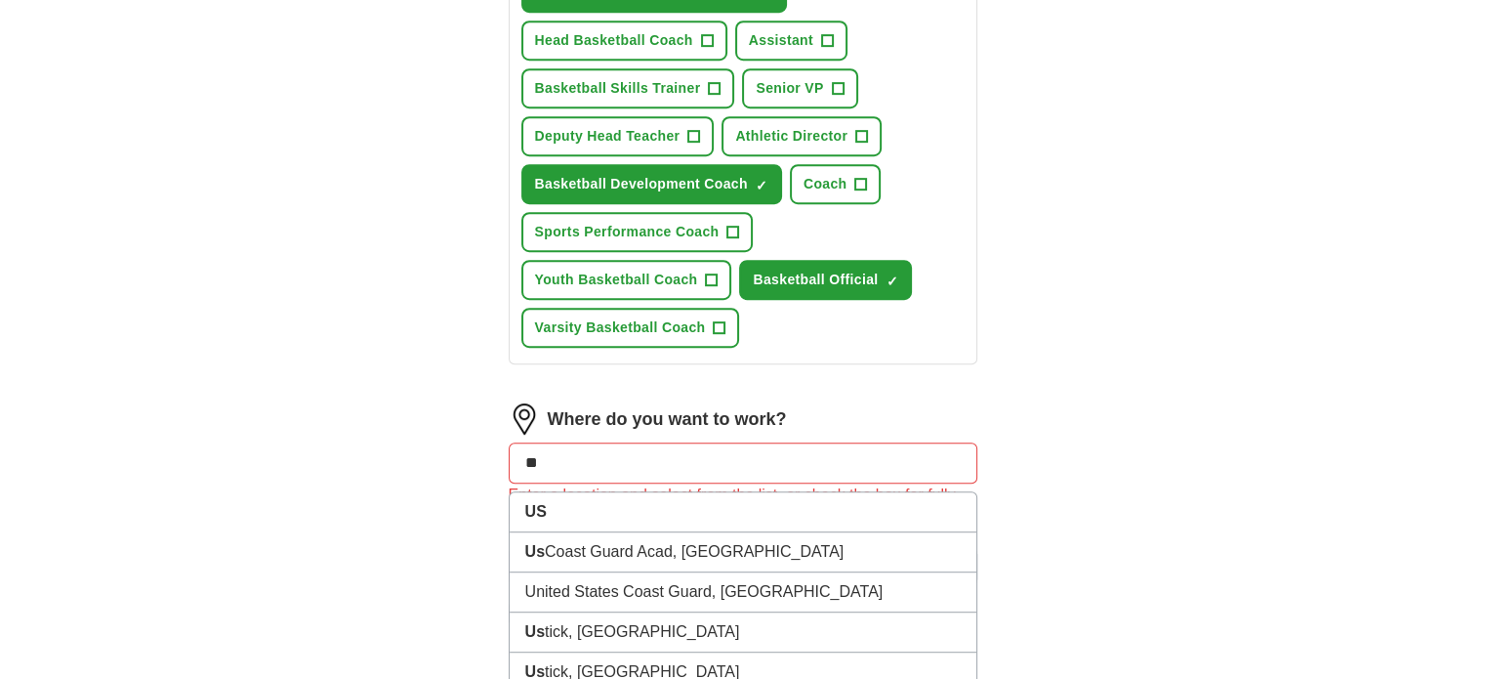
click at [764, 501] on li "US" at bounding box center [743, 512] width 467 height 40
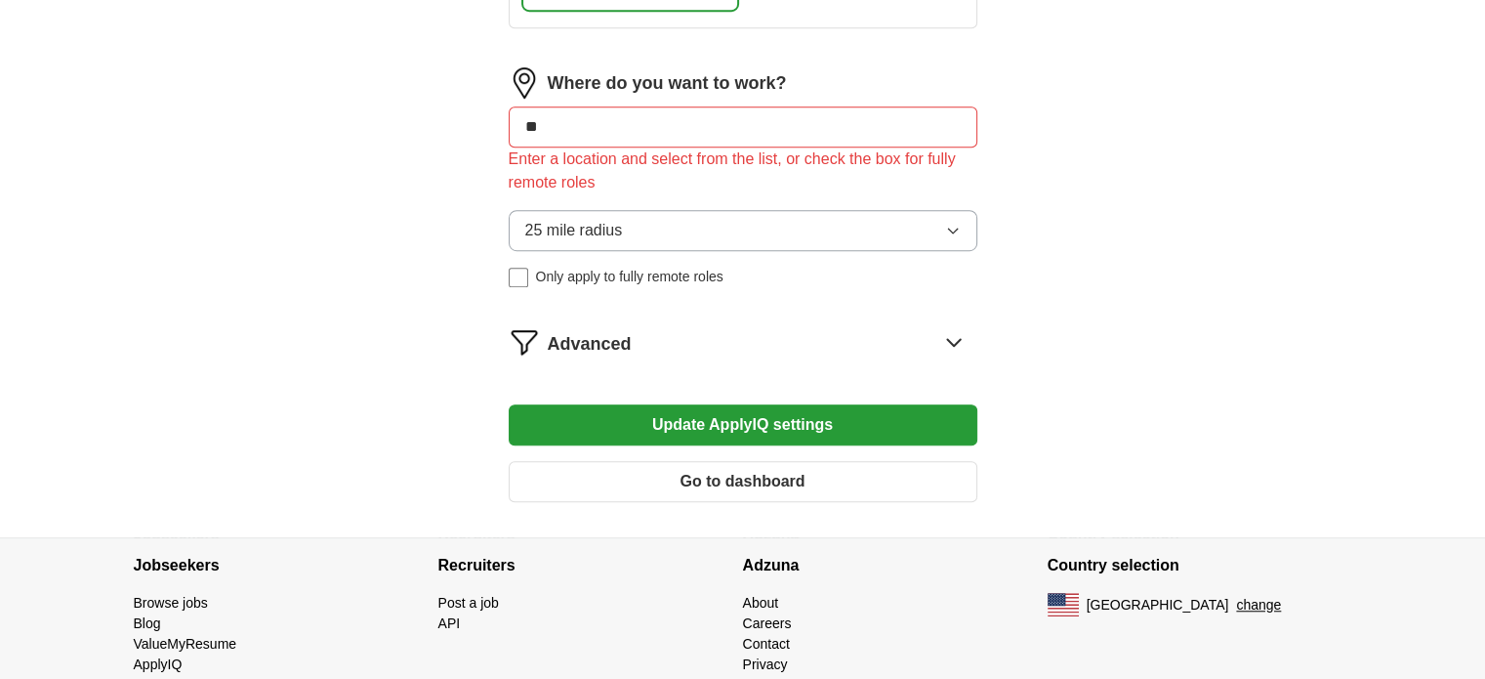
scroll to position [1334, 0]
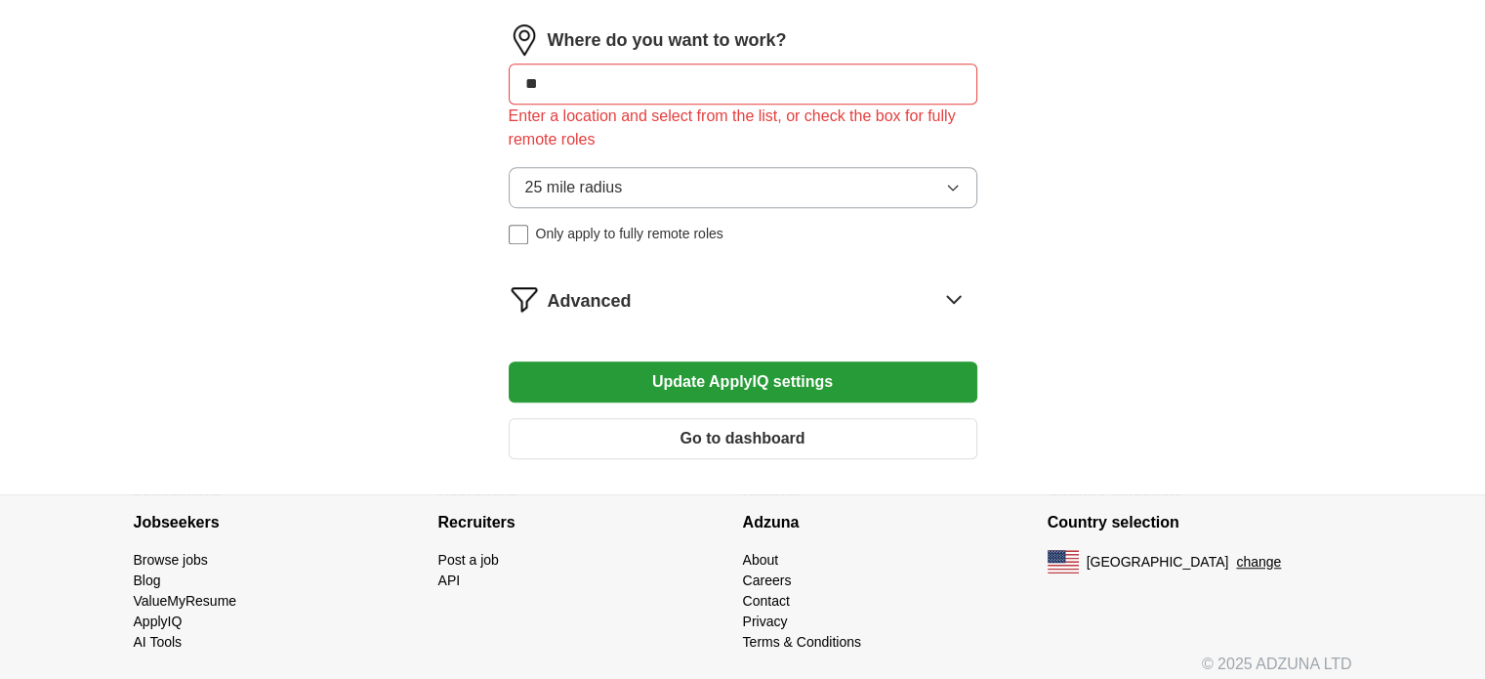
click at [793, 371] on button "Update ApplyIQ settings" at bounding box center [743, 381] width 469 height 41
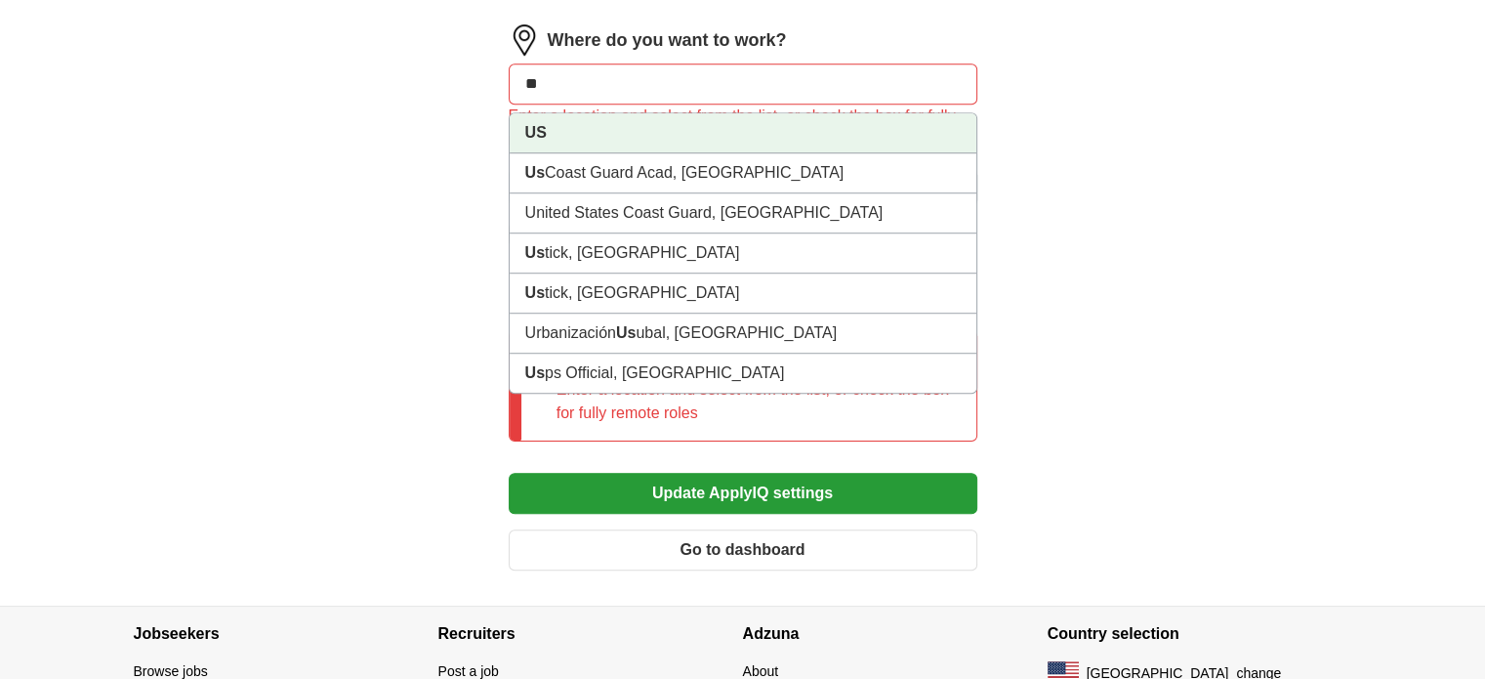
click at [741, 76] on input "**" at bounding box center [743, 83] width 469 height 41
click at [575, 86] on input "**" at bounding box center [743, 83] width 469 height 41
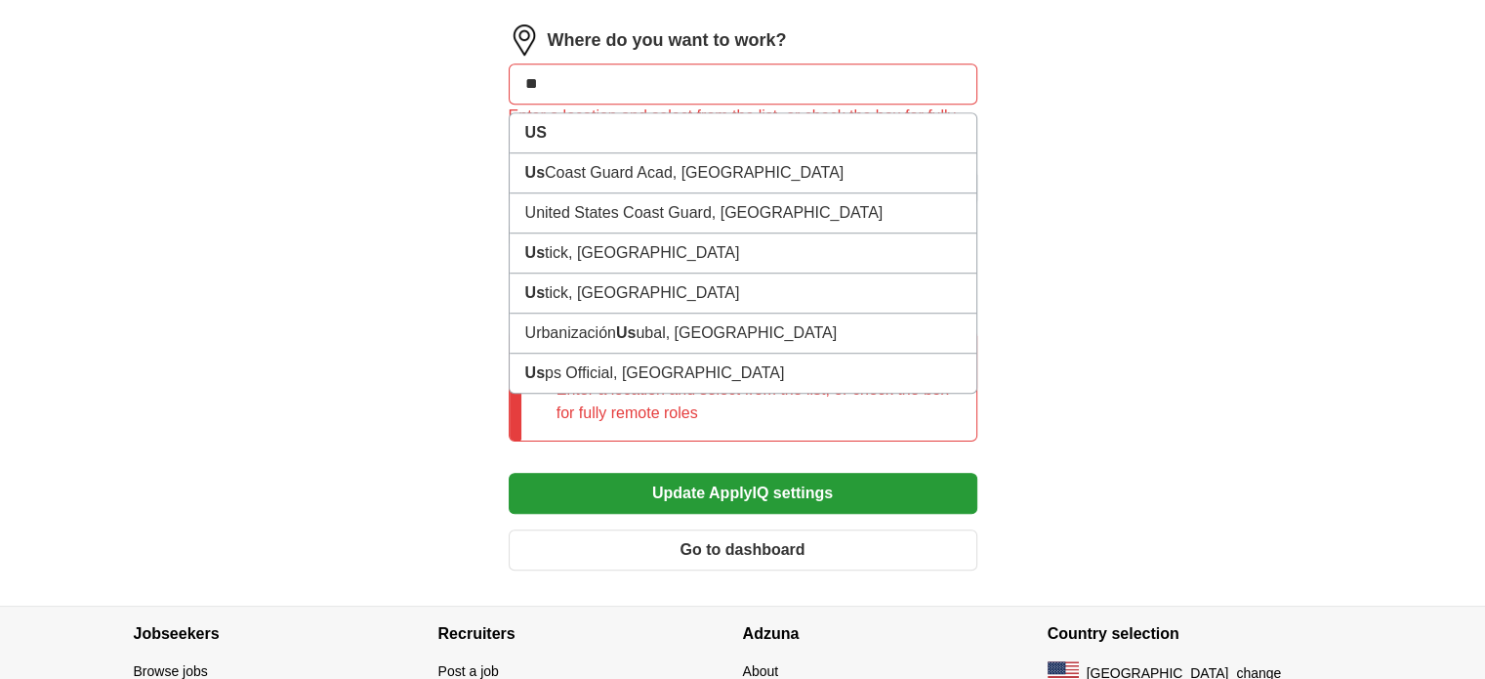
type input "**"
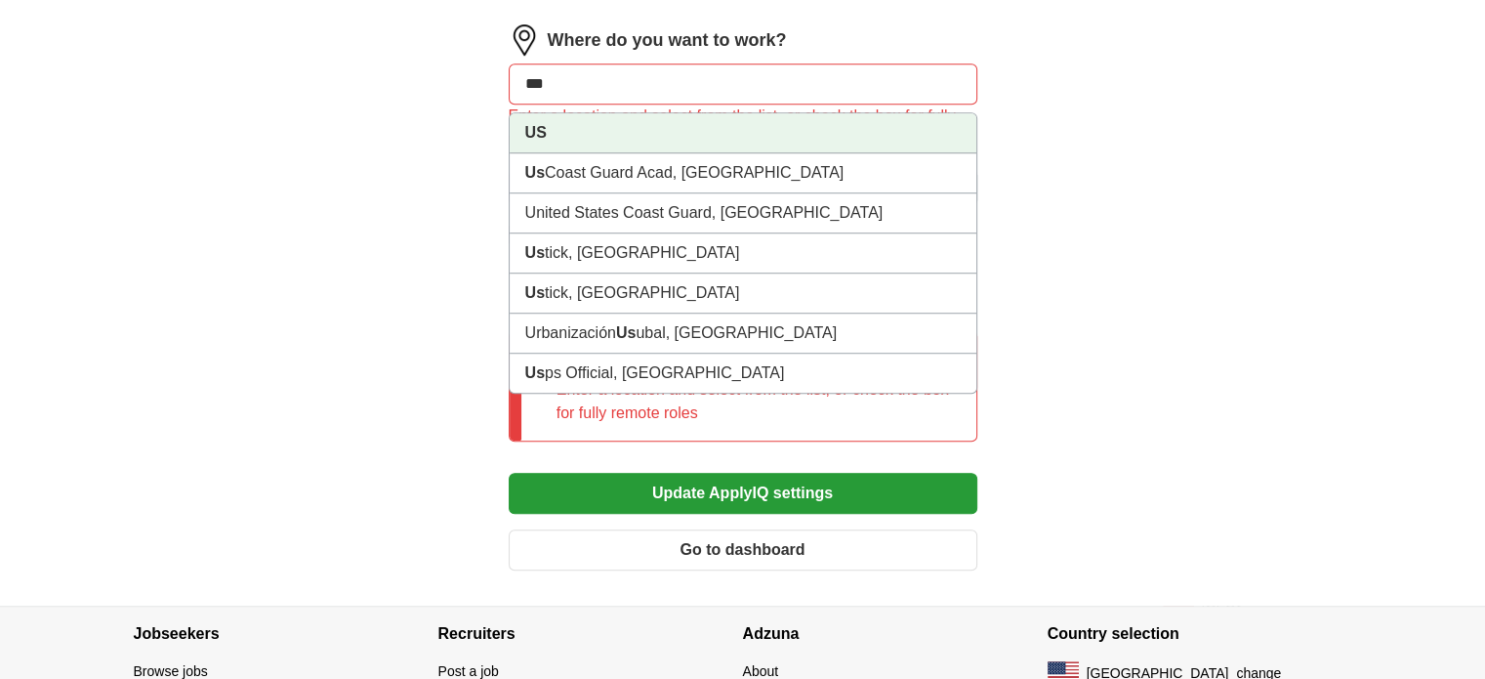
click at [536, 124] on strong "US" at bounding box center [535, 132] width 21 height 17
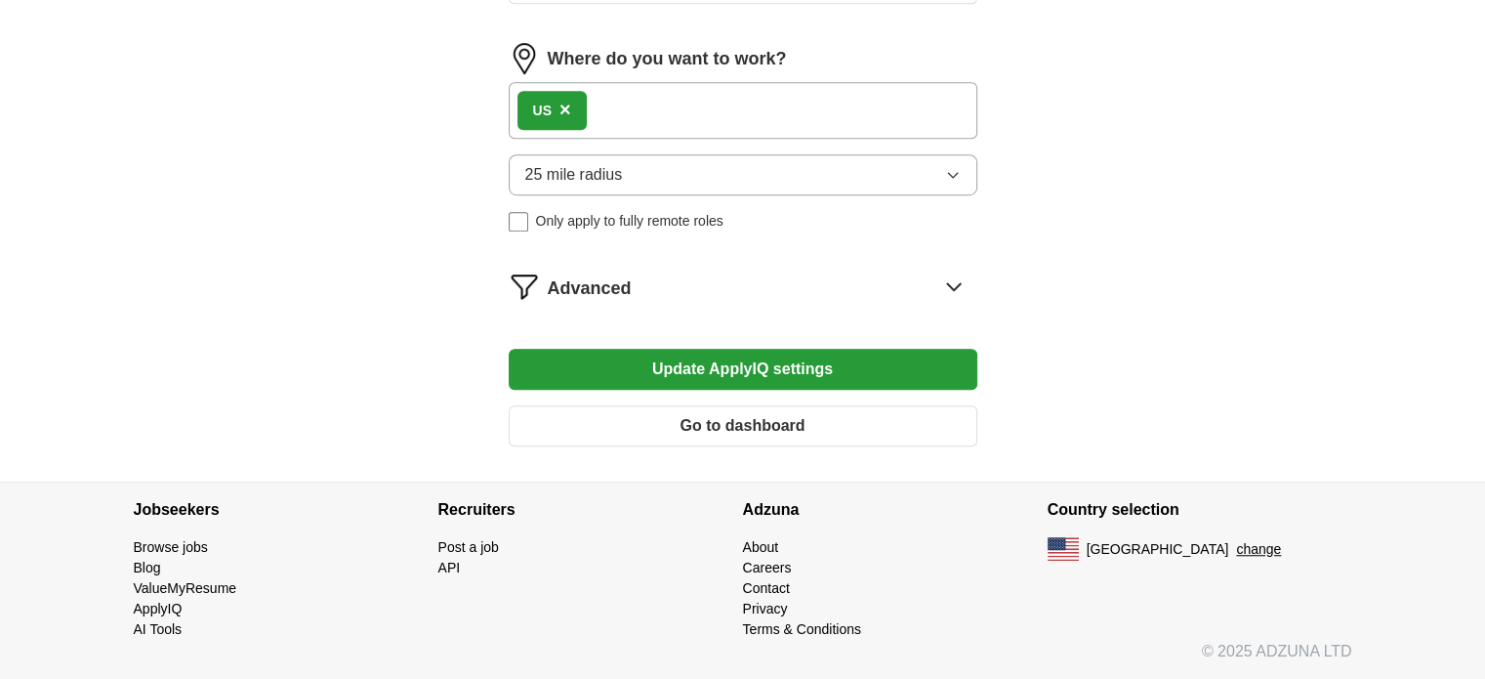
scroll to position [1303, 0]
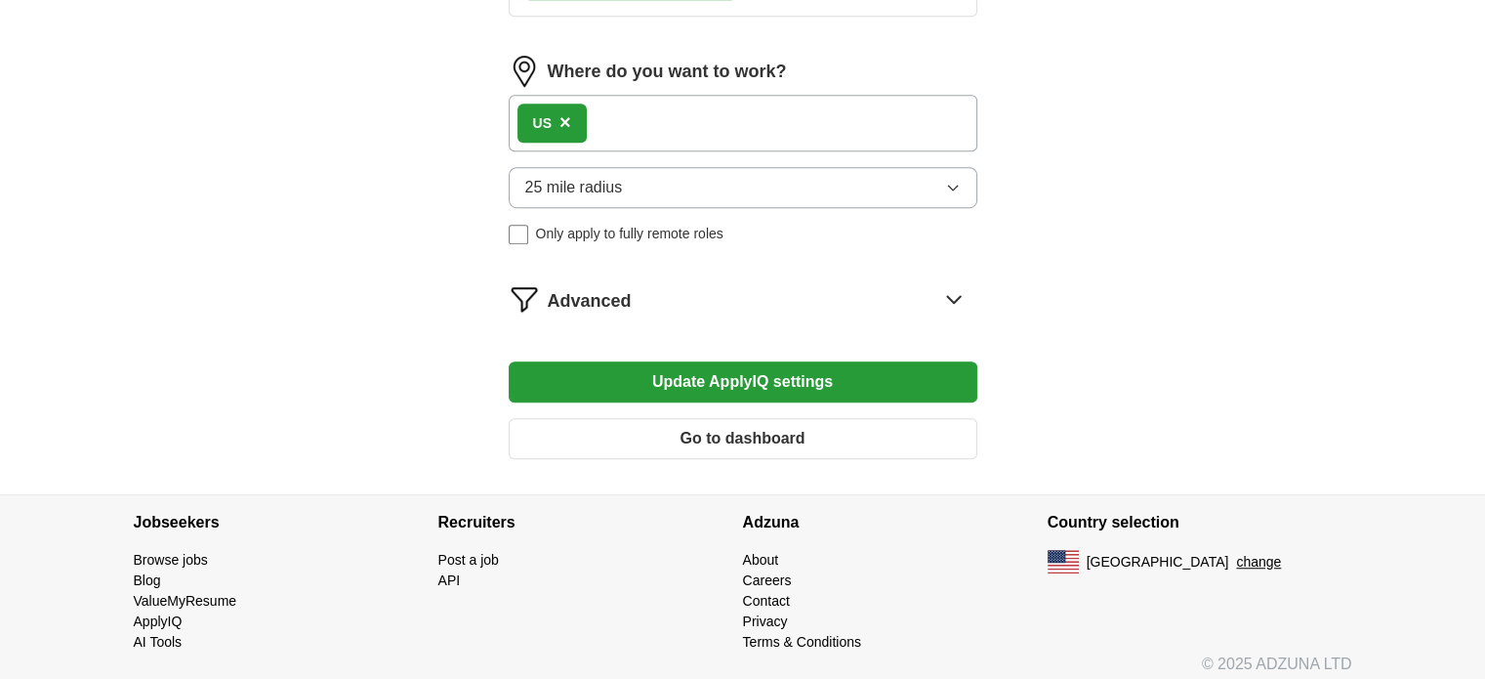
click at [719, 426] on button "Go to dashboard" at bounding box center [743, 438] width 469 height 41
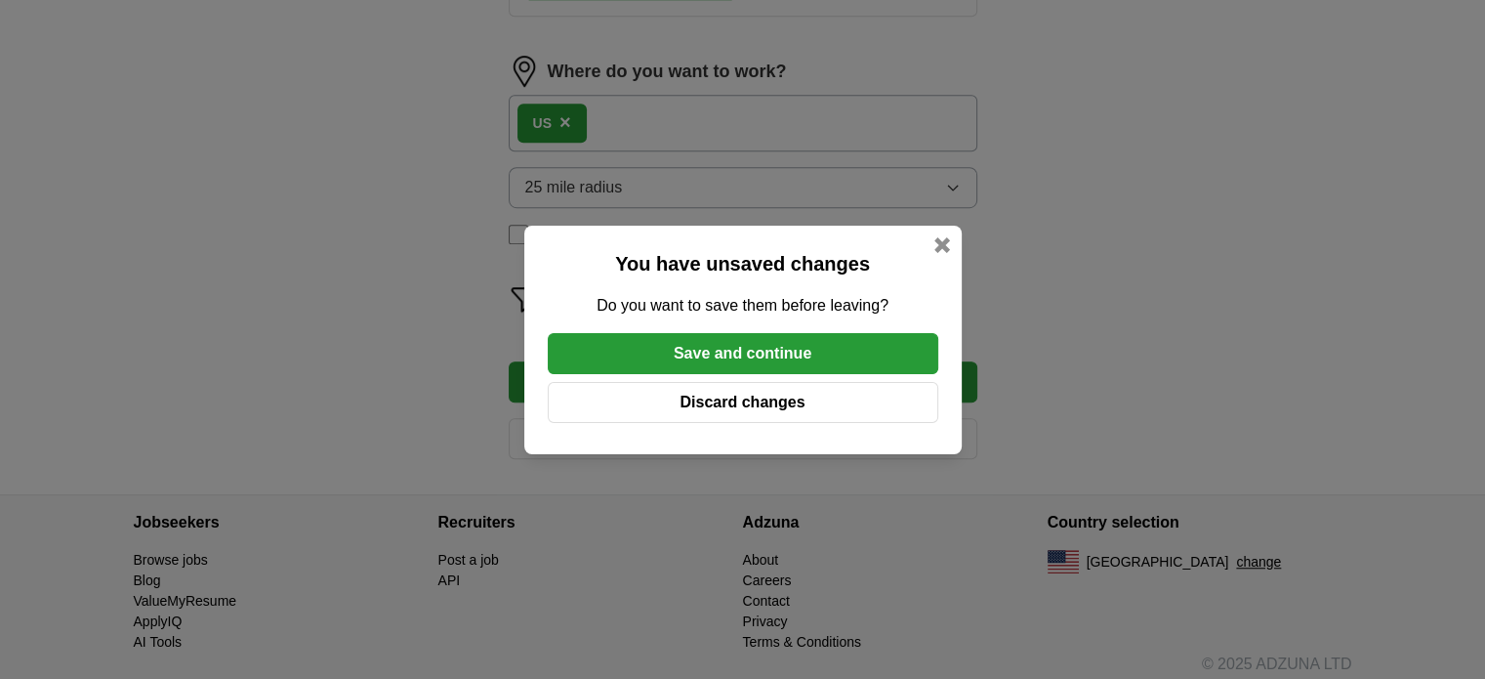
click at [770, 355] on button "Save and continue" at bounding box center [743, 353] width 391 height 41
